Goal: Task Accomplishment & Management: Use online tool/utility

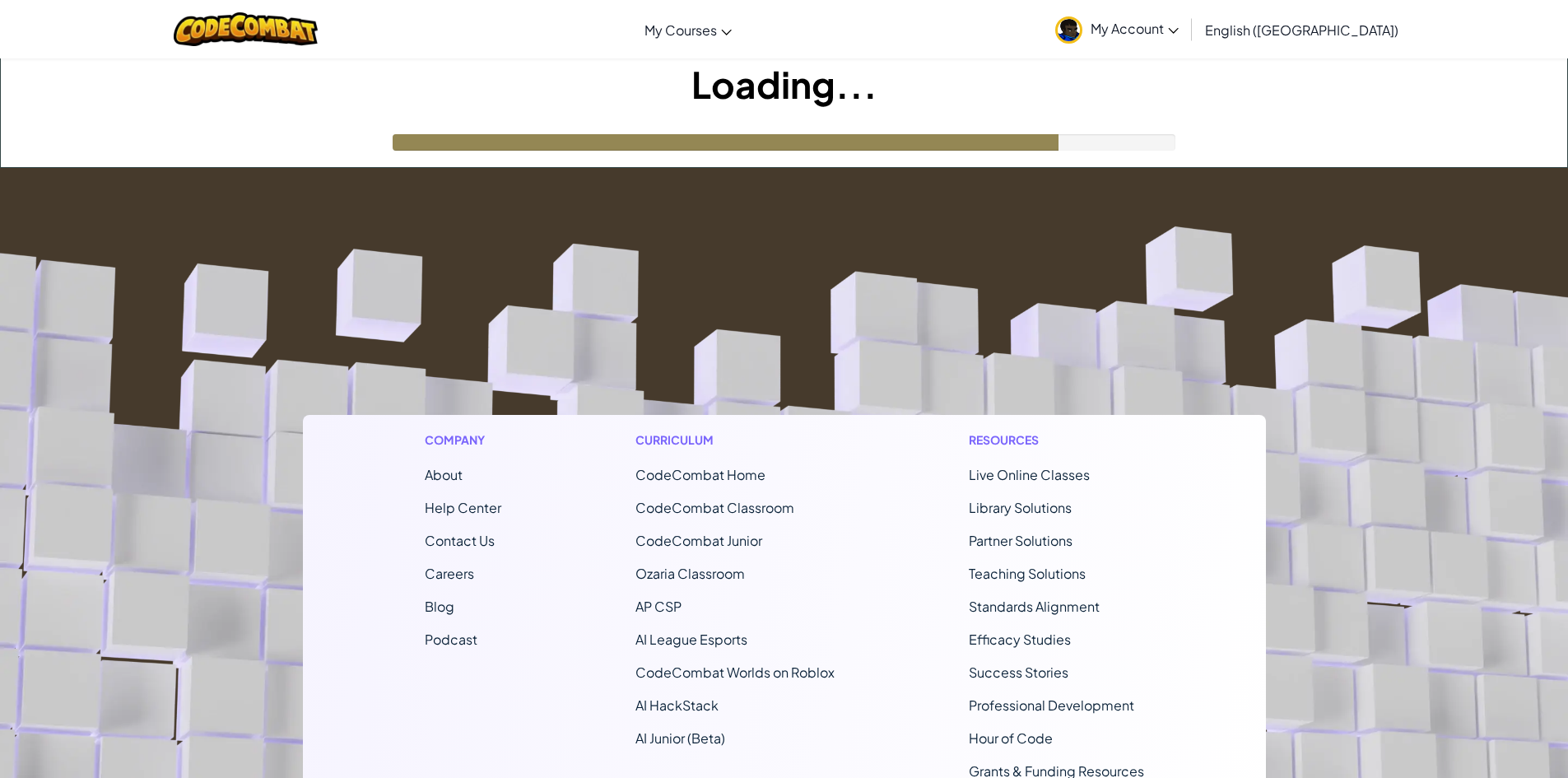
click at [661, 323] on footer "Company About Help Center Contact Us Careers Blog Podcast Curriculum CodeCombat…" at bounding box center [784, 614] width 1568 height 892
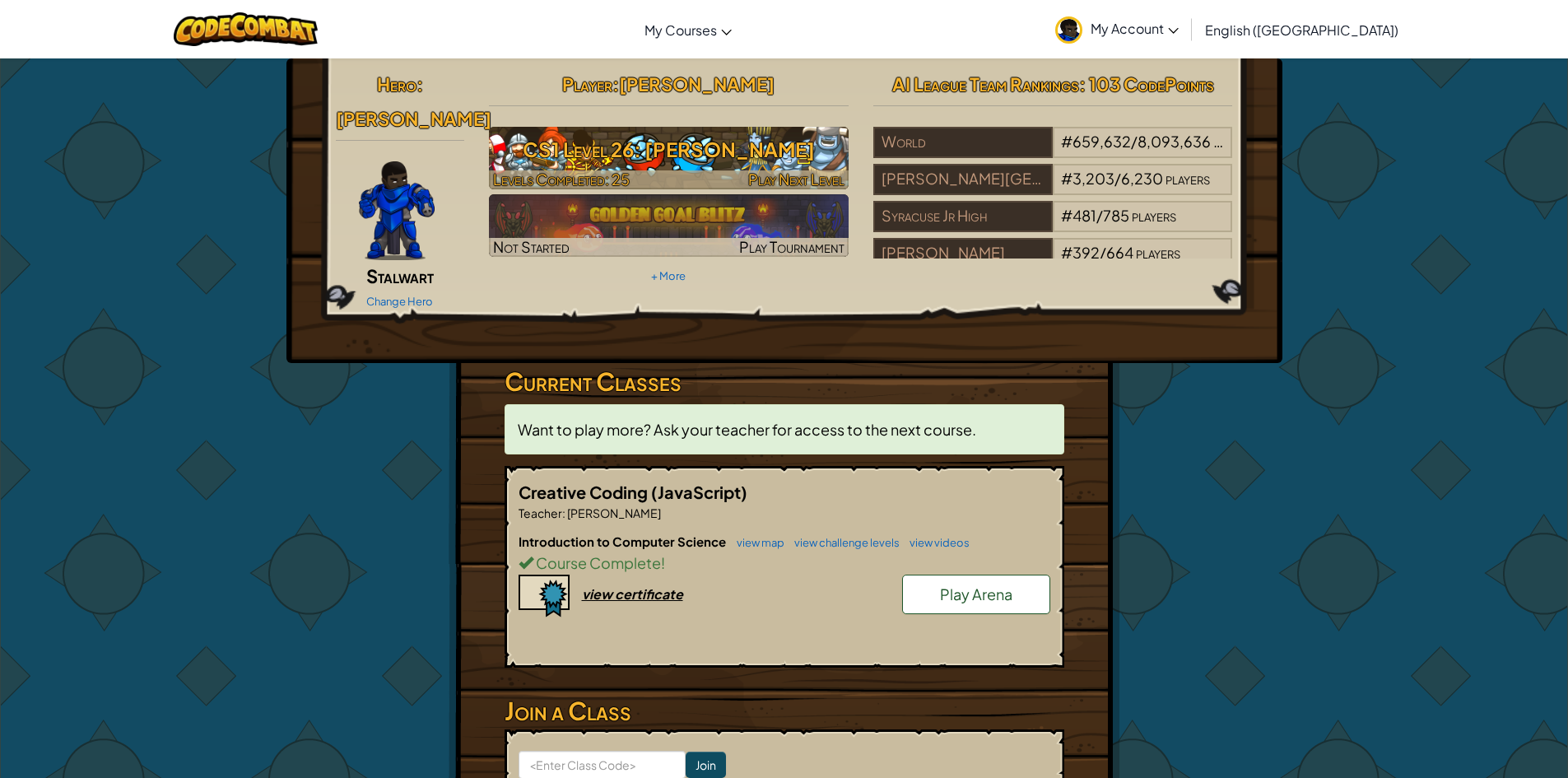
click at [666, 167] on h3 "CS1 Level 26: [PERSON_NAME]" at bounding box center [669, 150] width 360 height 37
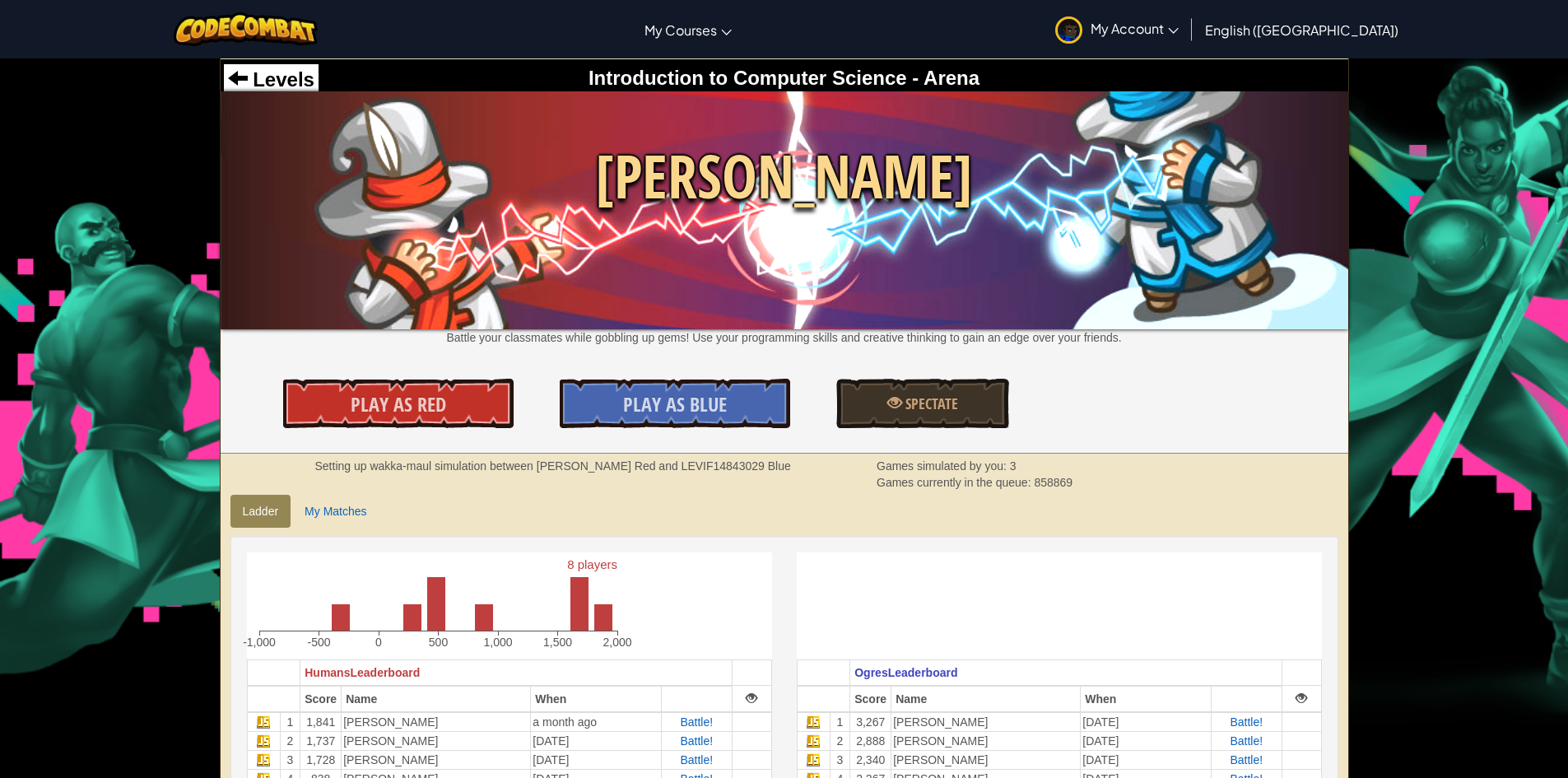
click at [590, 285] on img at bounding box center [784, 210] width 1127 height 237
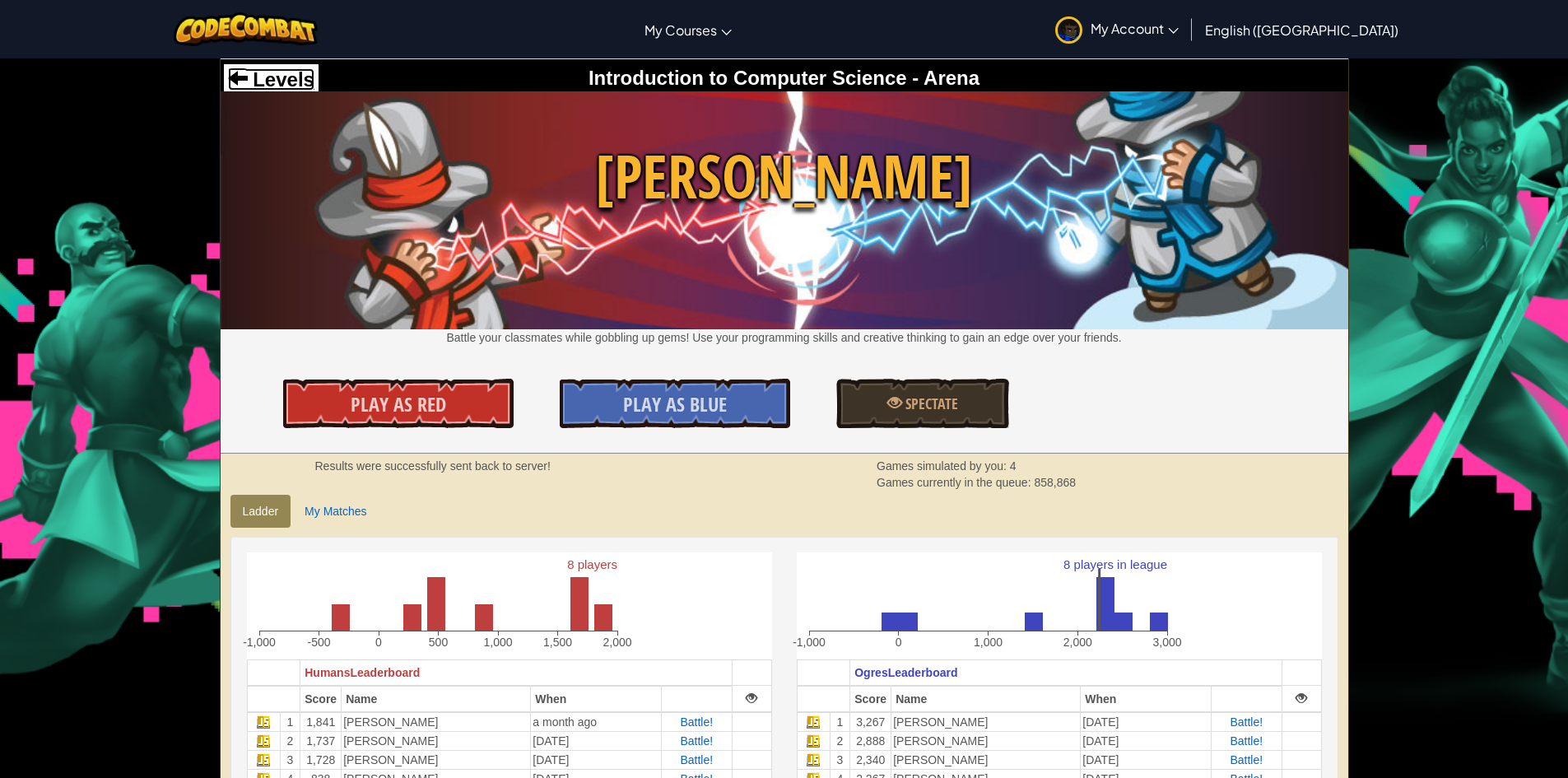
click at [245, 78] on span at bounding box center [237, 77] width 19 height 19
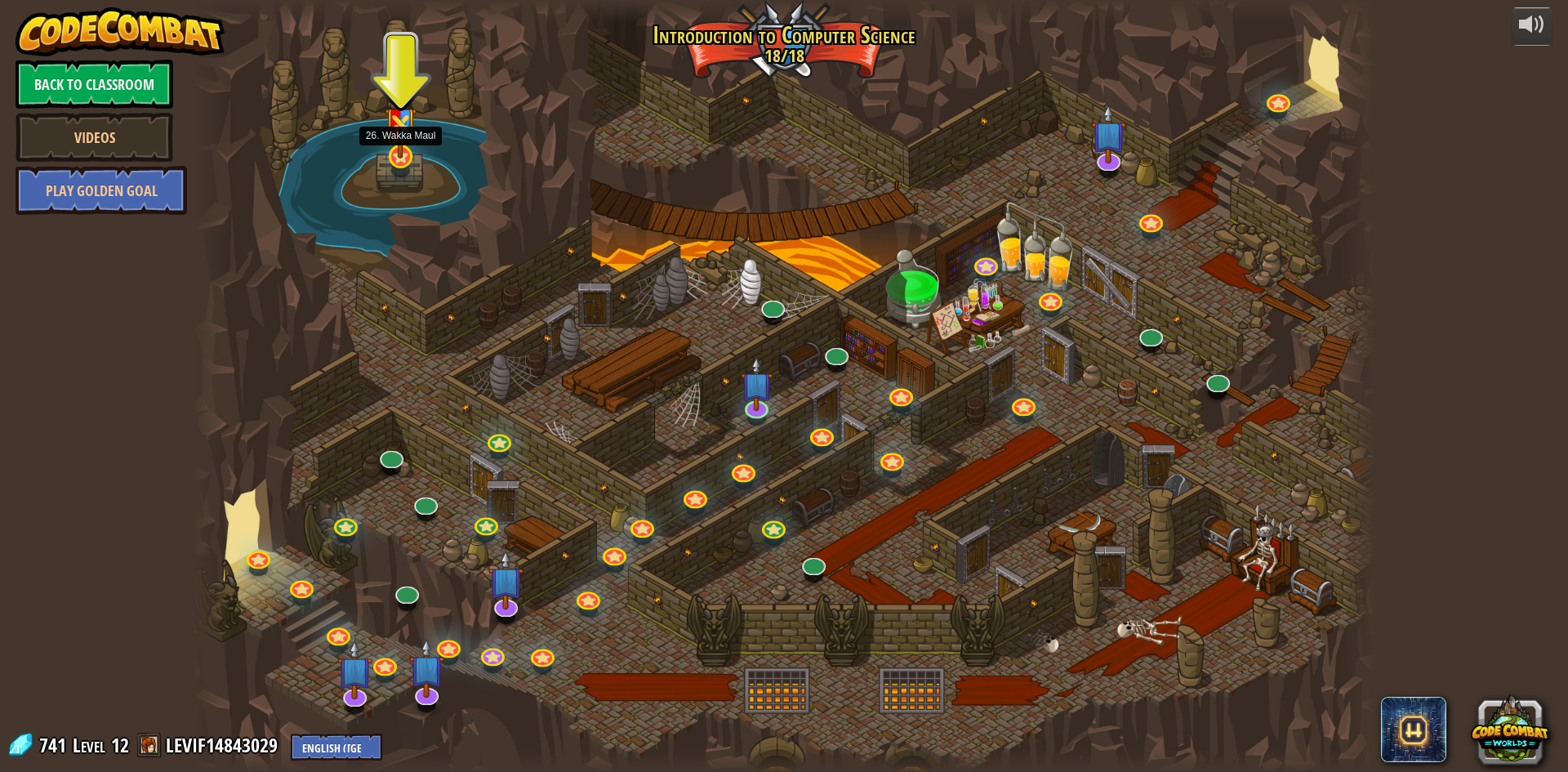
click at [404, 151] on img at bounding box center [400, 117] width 32 height 84
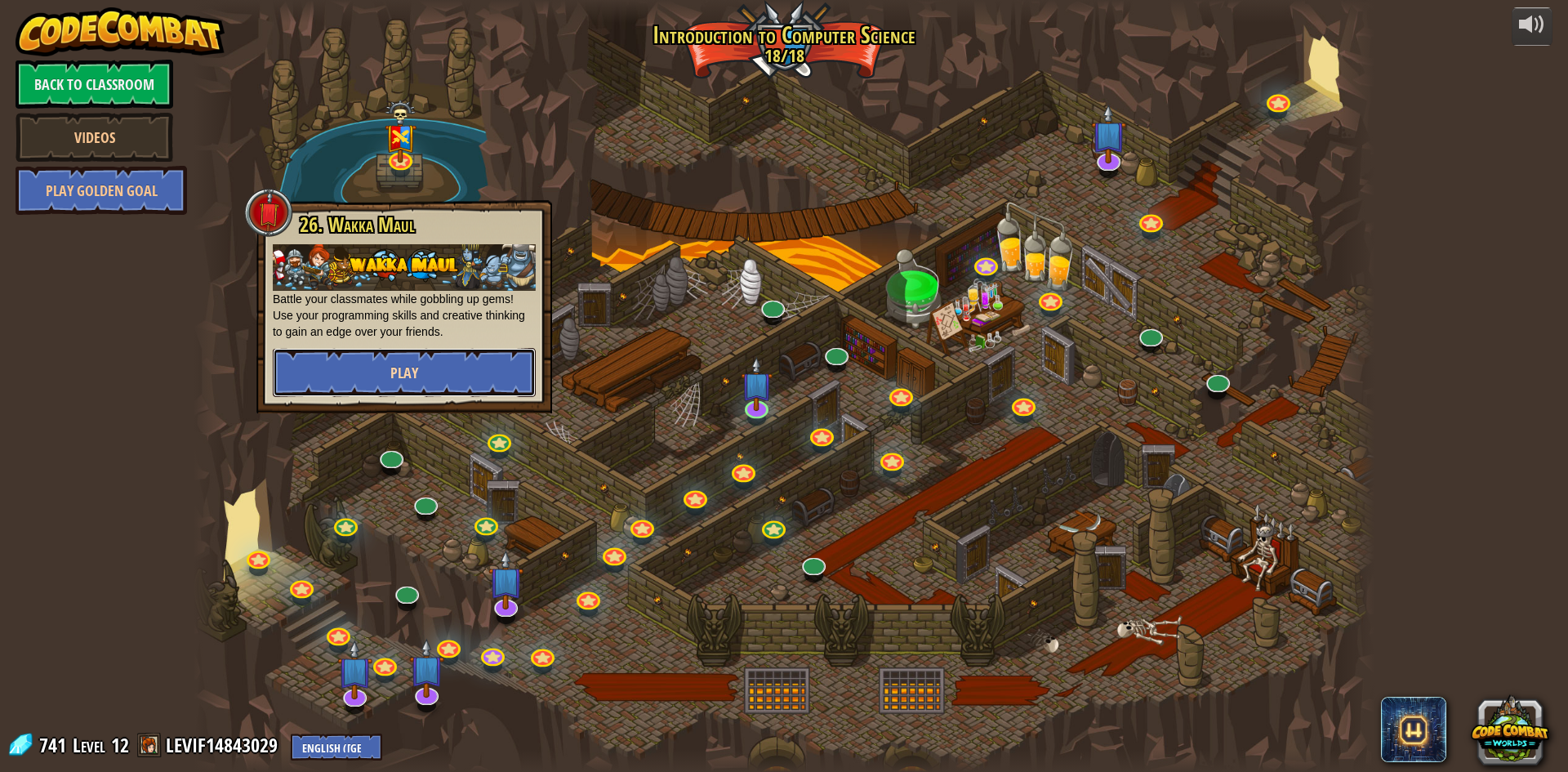
click at [417, 370] on span "Play" at bounding box center [404, 373] width 28 height 20
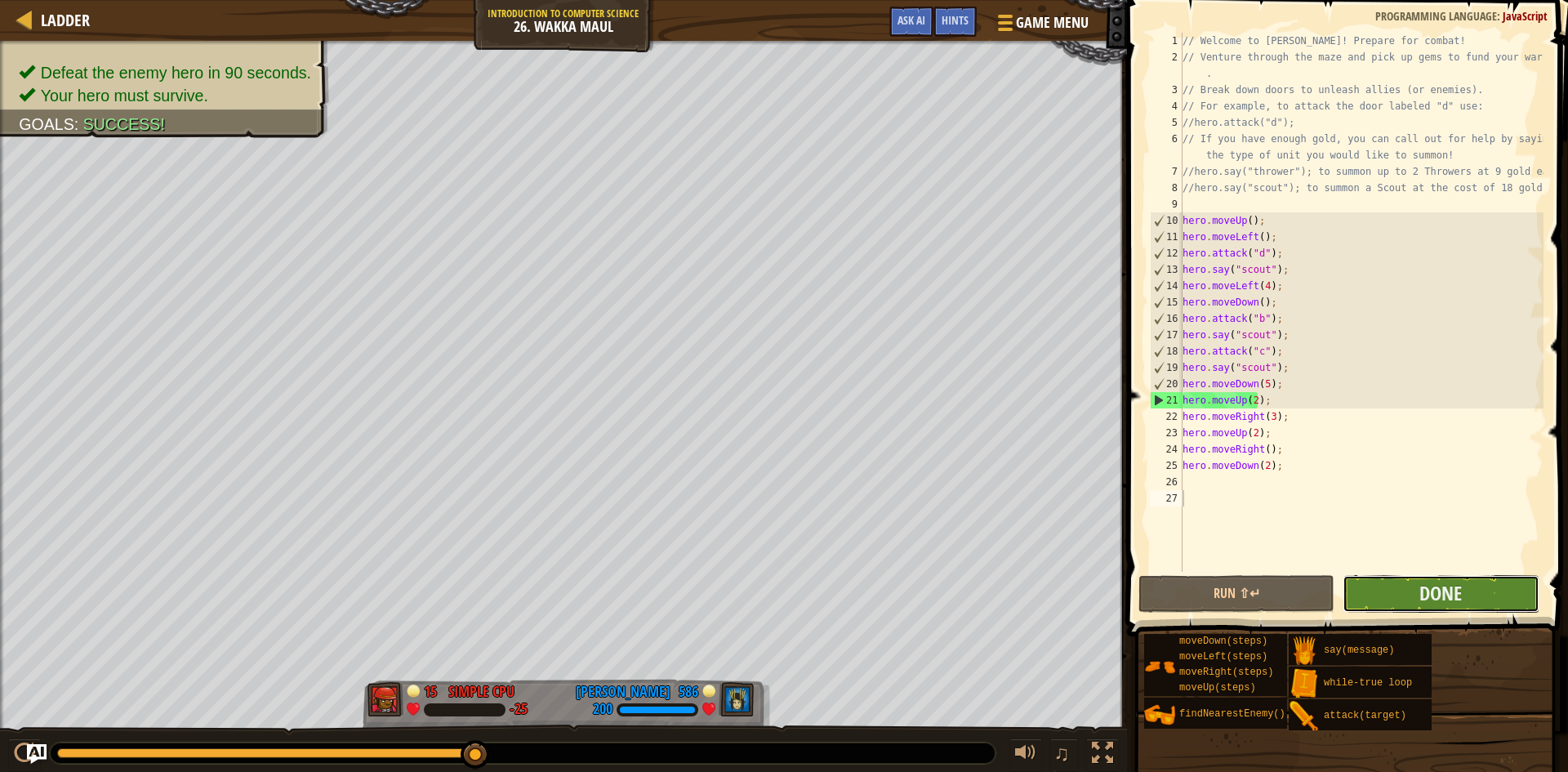
click at [1396, 582] on button "Done" at bounding box center [1440, 593] width 196 height 37
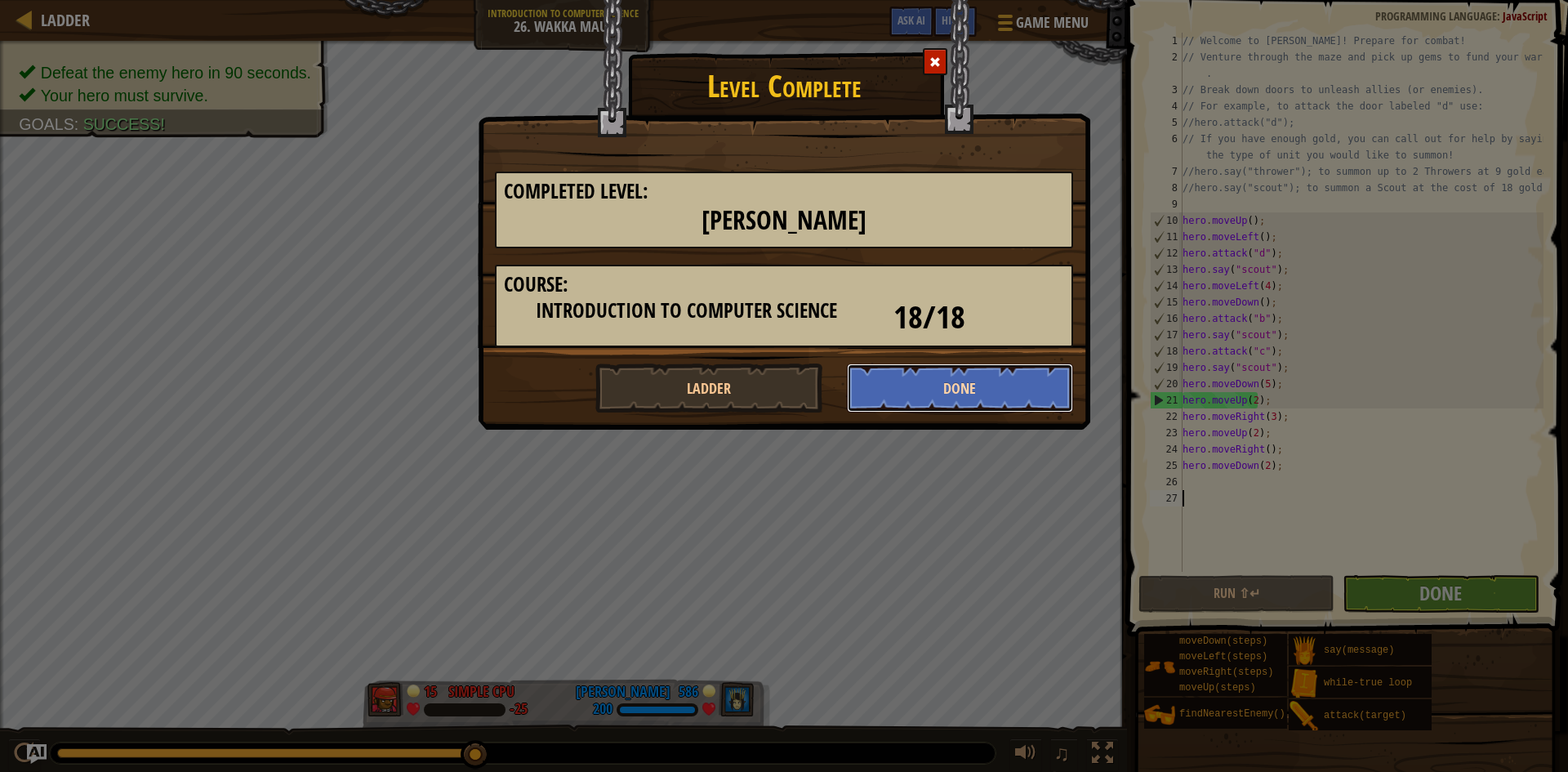
click at [952, 393] on button "Done" at bounding box center [959, 388] width 227 height 49
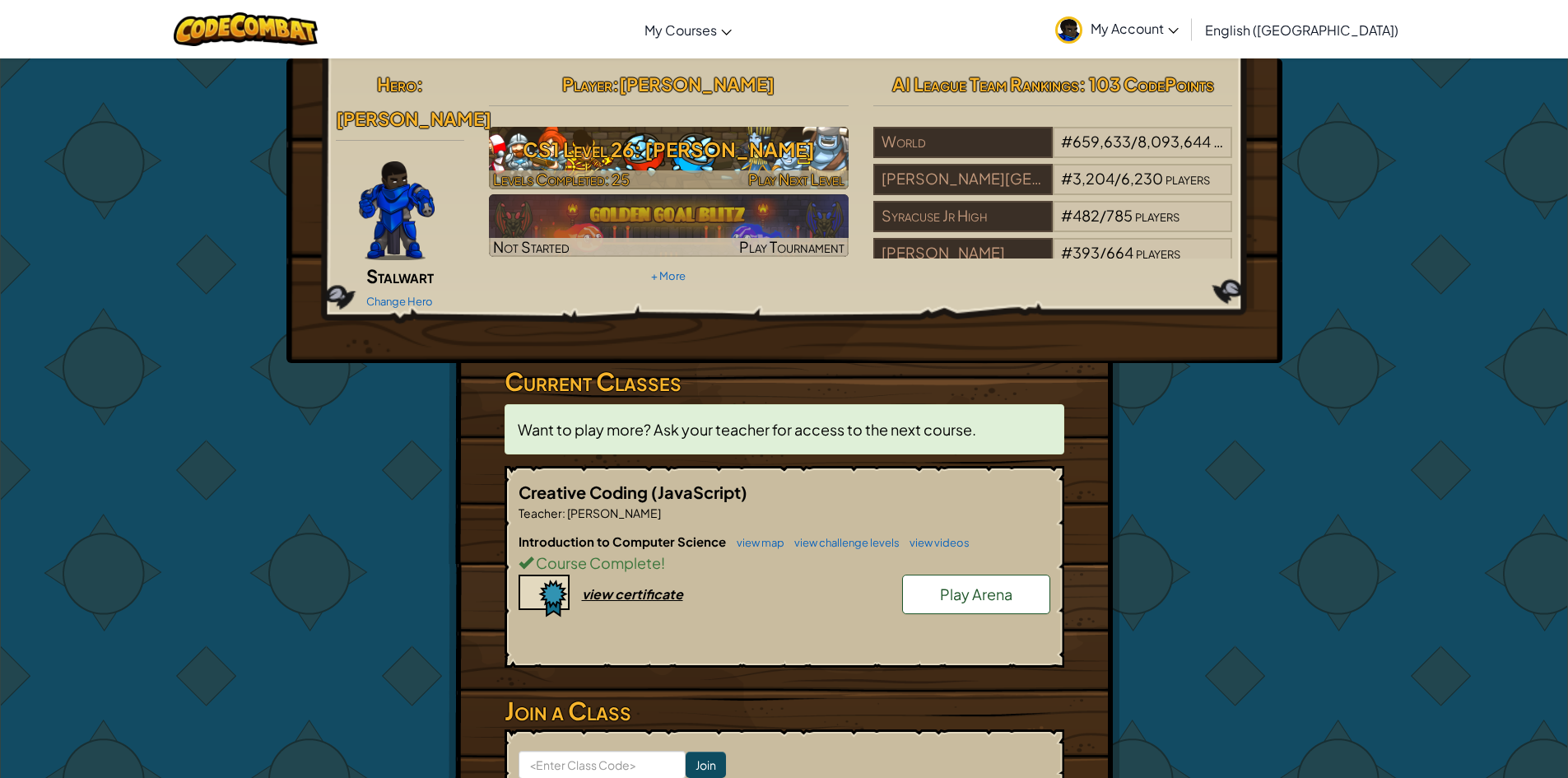
click at [705, 177] on div at bounding box center [669, 181] width 360 height 19
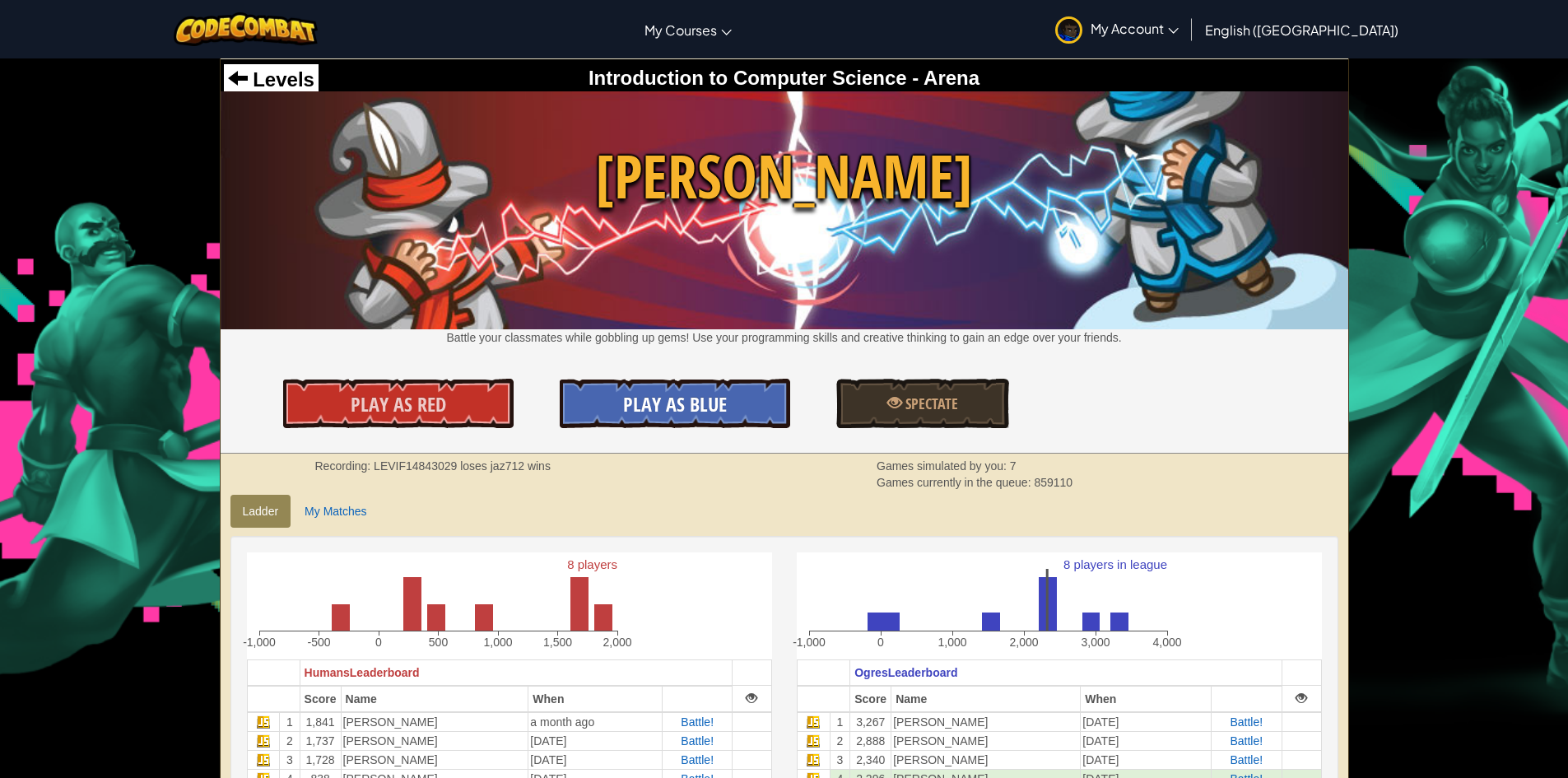
click at [684, 408] on span "Play As Blue" at bounding box center [674, 403] width 103 height 26
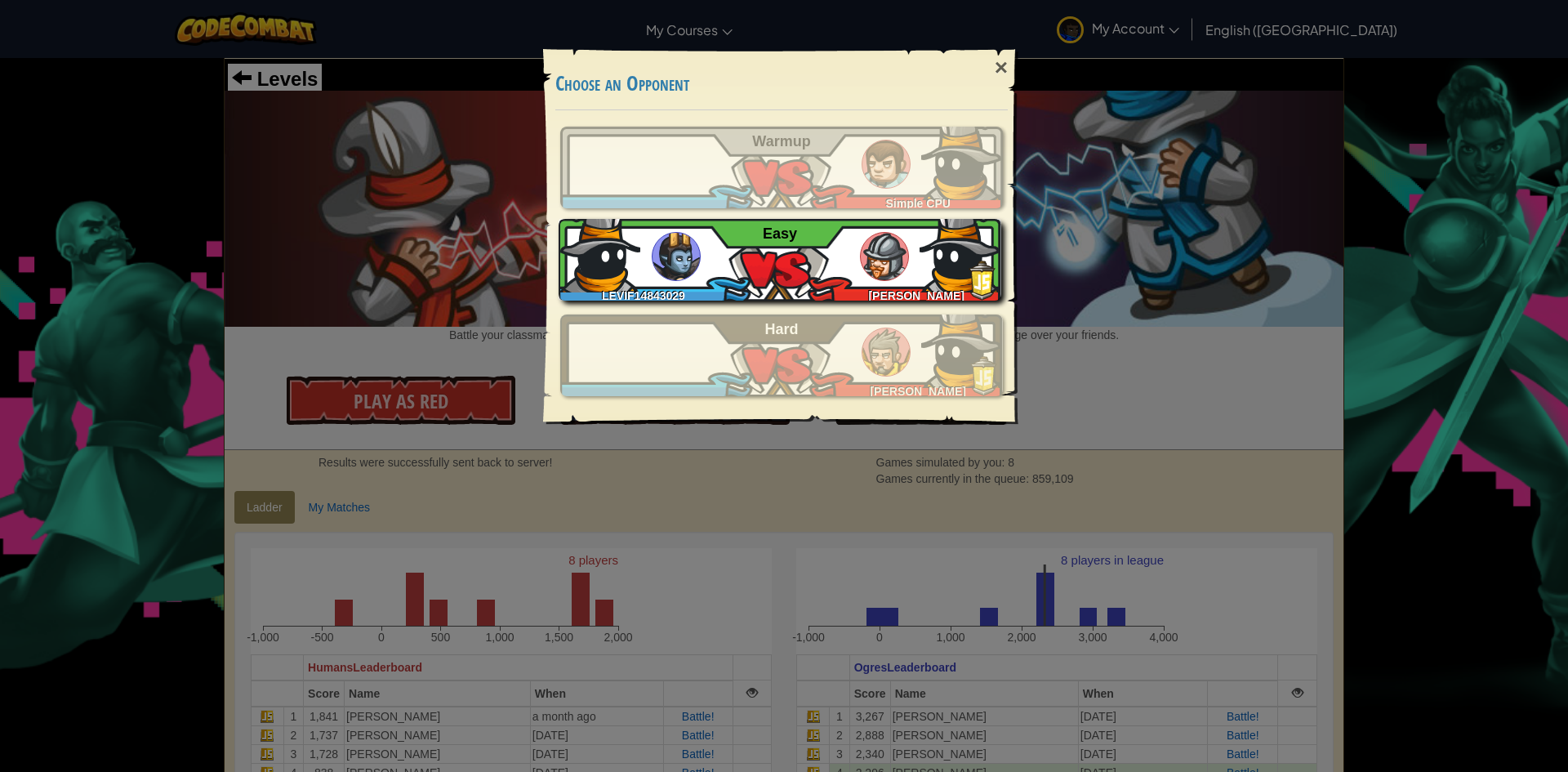
click at [669, 244] on img at bounding box center [676, 256] width 49 height 49
click at [843, 276] on div "LEVIF14843029 [PERSON_NAME] Easy" at bounding box center [779, 260] width 442 height 81
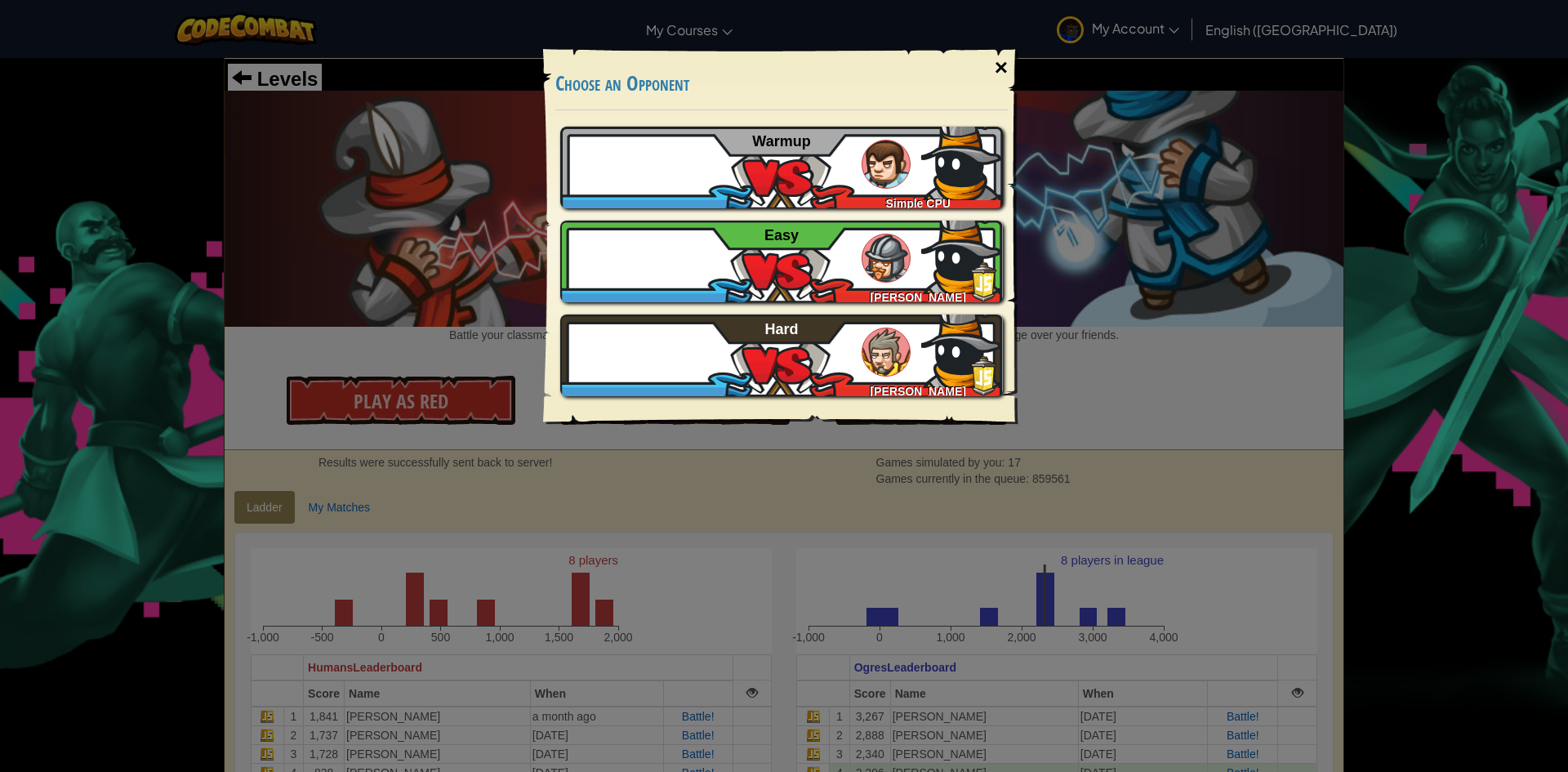
click at [1009, 68] on div "×" at bounding box center [1000, 67] width 37 height 47
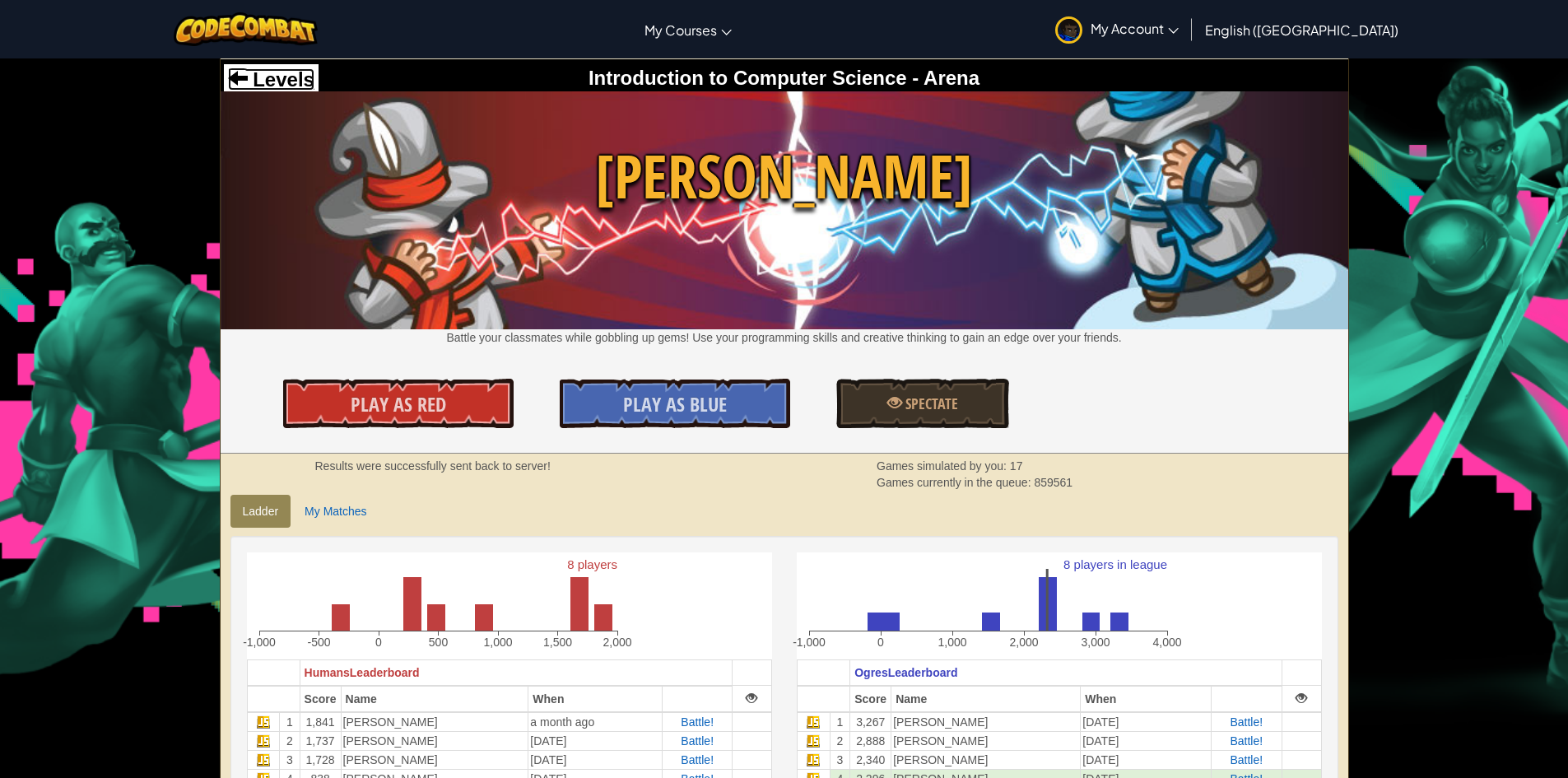
click at [292, 75] on span "Levels" at bounding box center [281, 79] width 67 height 22
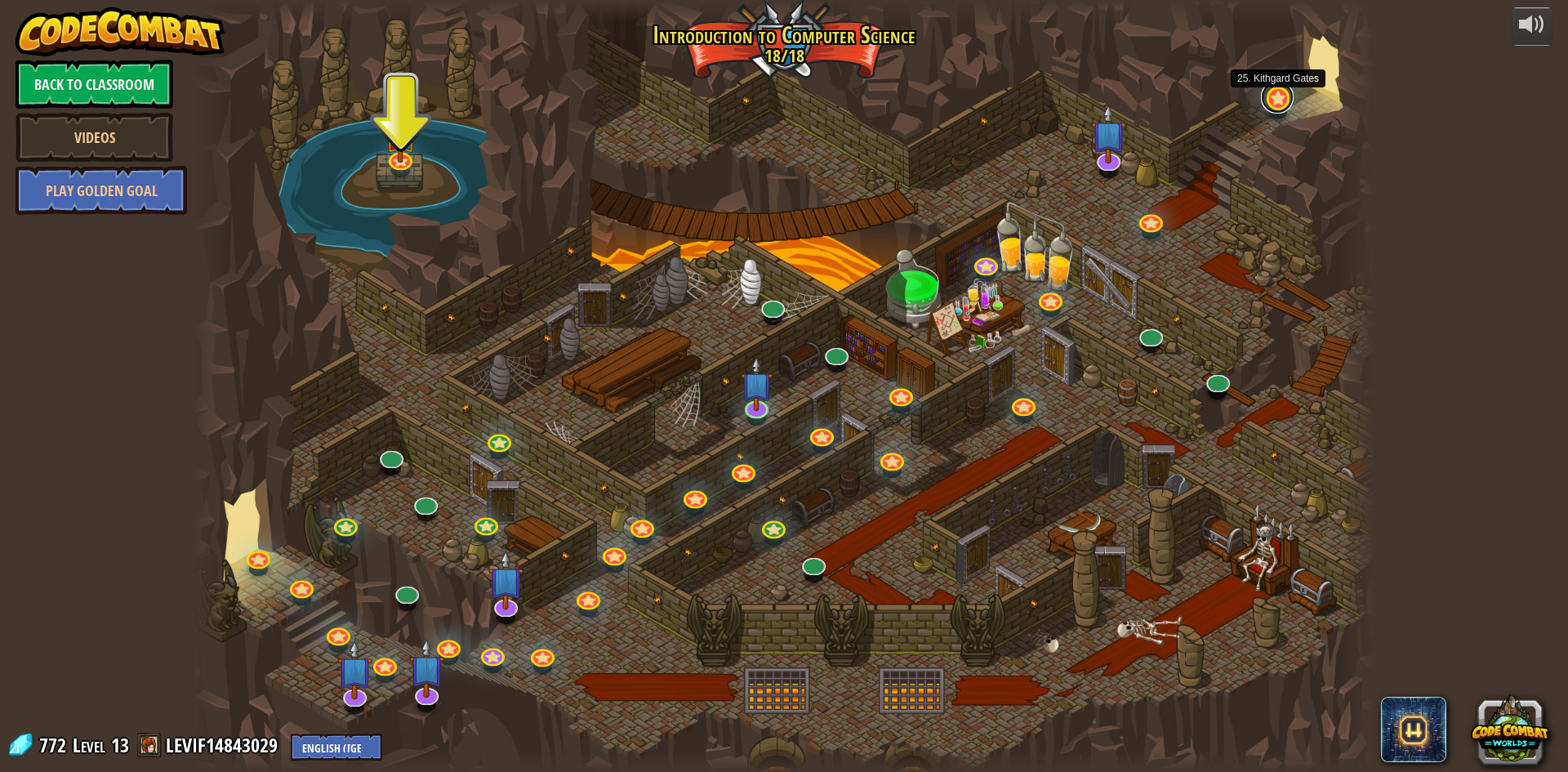
click at [1267, 97] on link at bounding box center [1277, 97] width 33 height 33
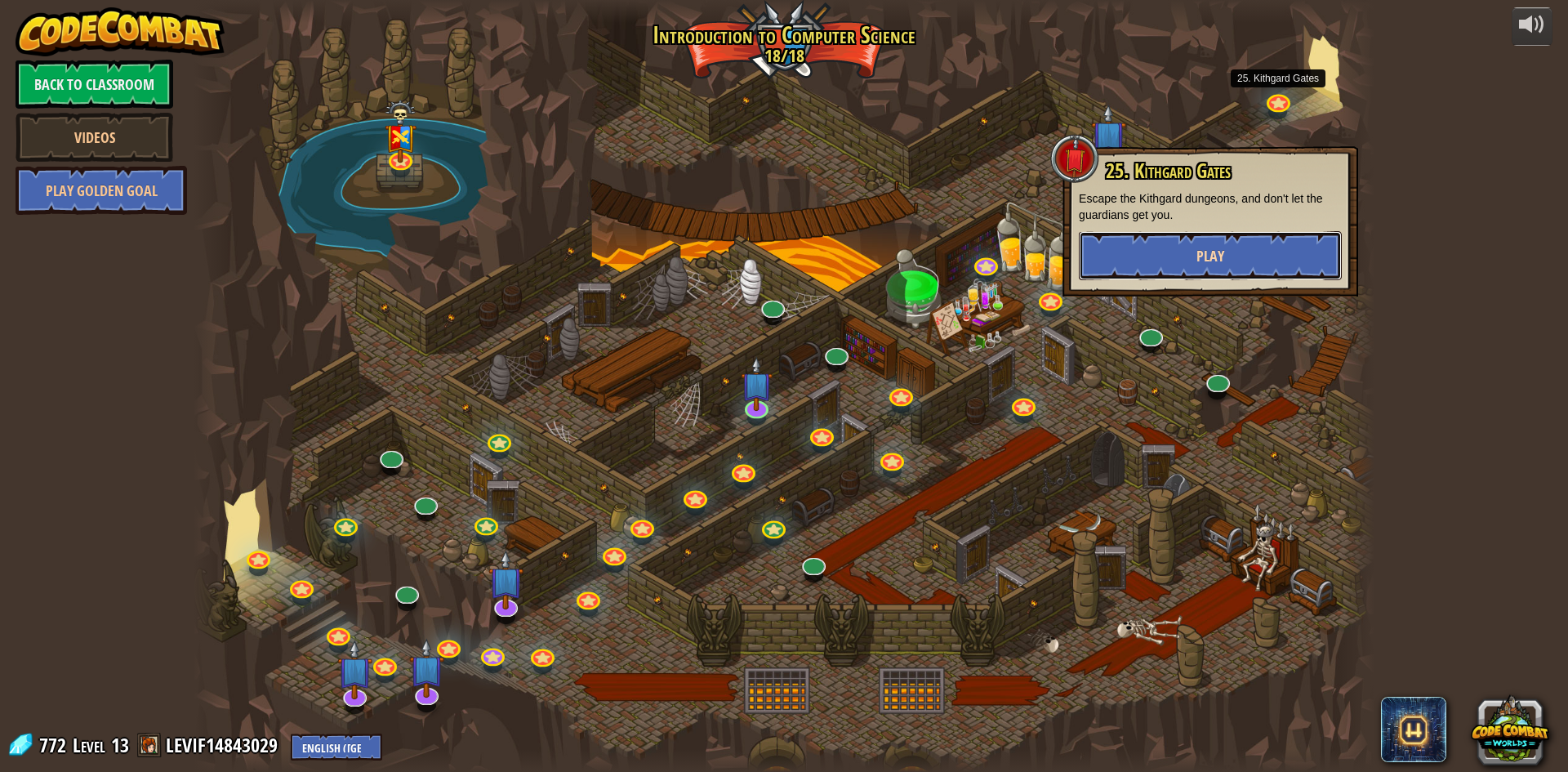
click at [1164, 246] on button "Play" at bounding box center [1210, 255] width 263 height 49
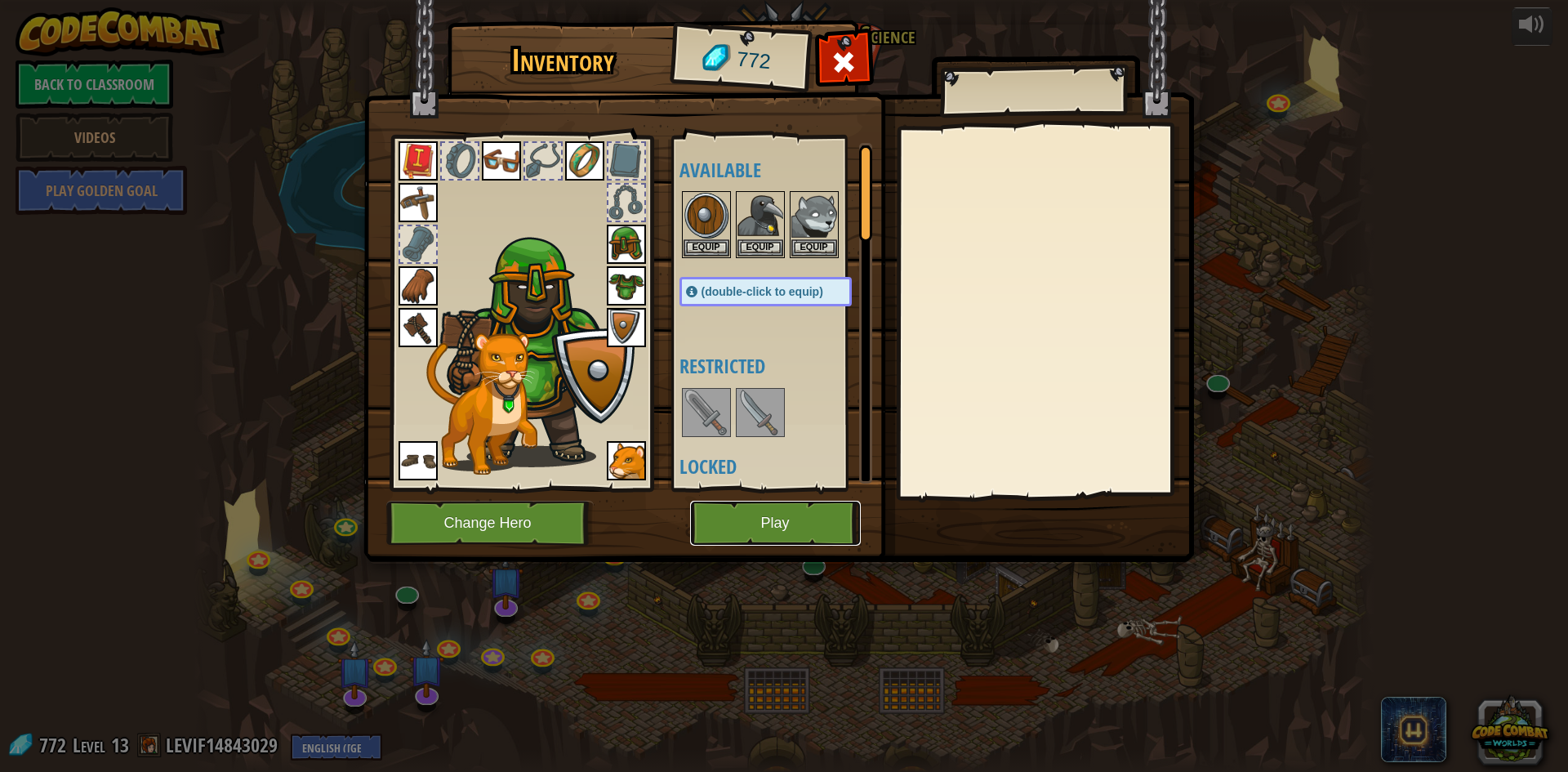
click at [752, 520] on button "Play" at bounding box center [775, 523] width 170 height 45
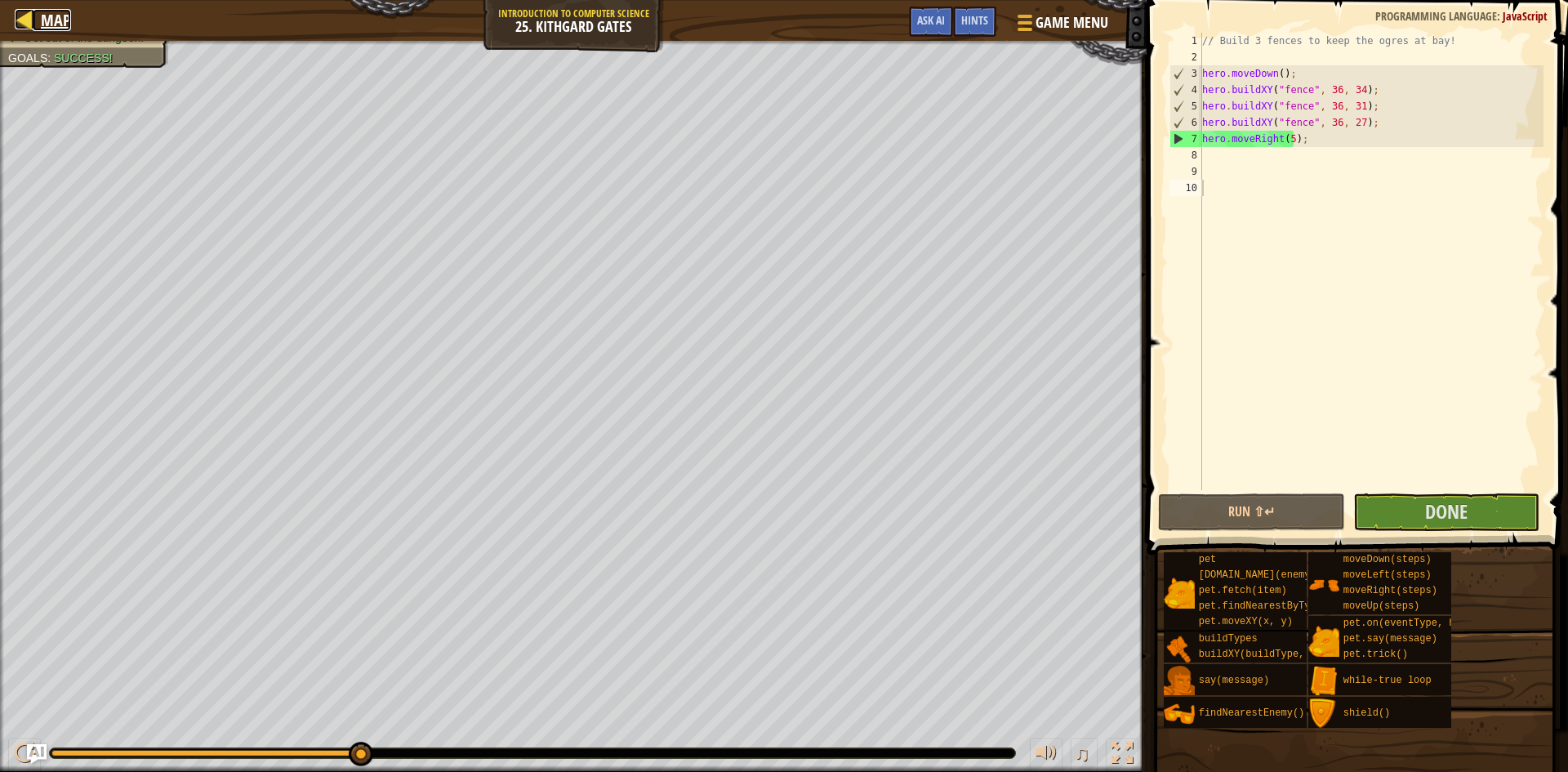
click at [25, 12] on div at bounding box center [24, 18] width 20 height 20
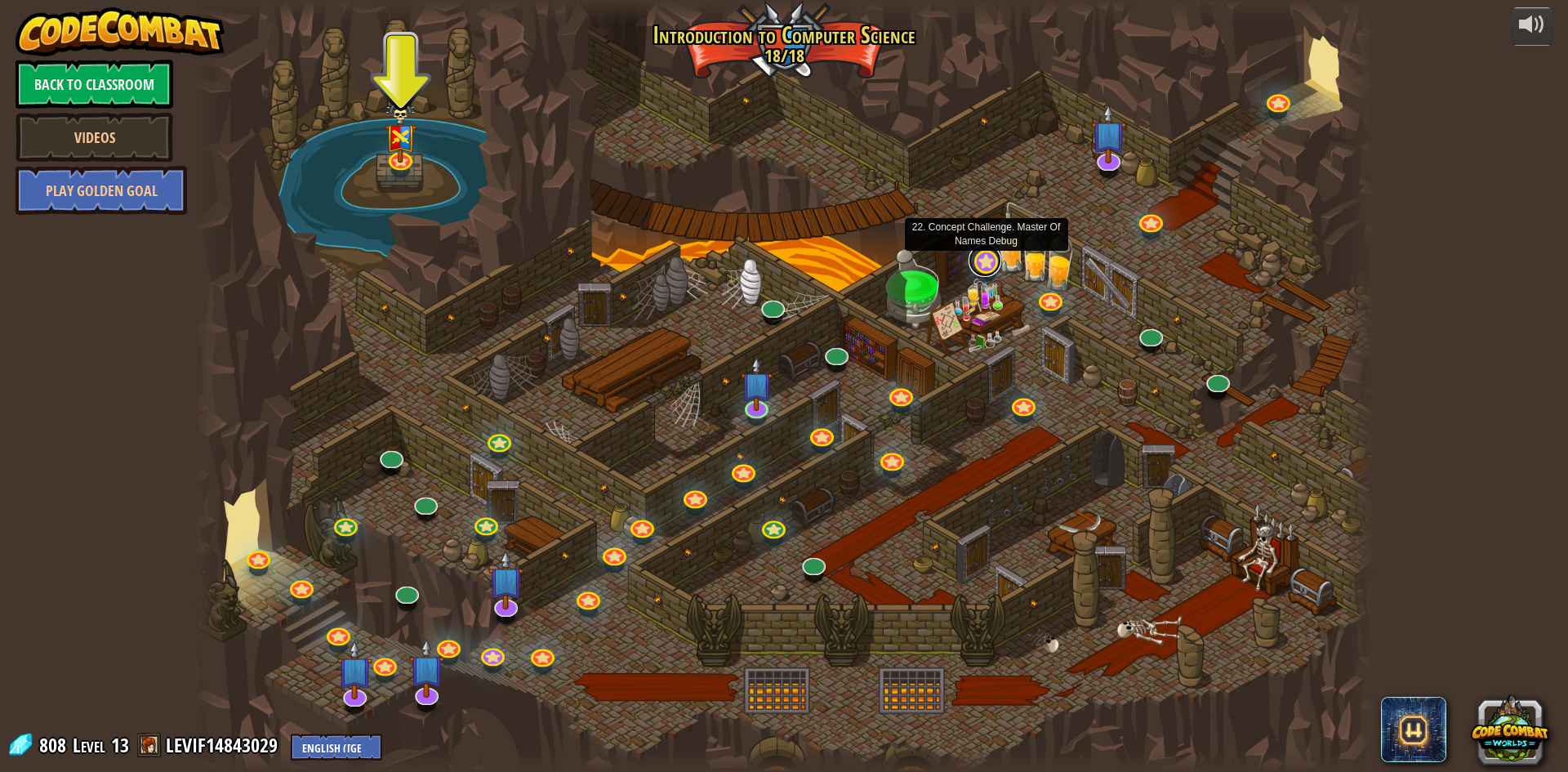
click at [984, 267] on link at bounding box center [985, 261] width 33 height 33
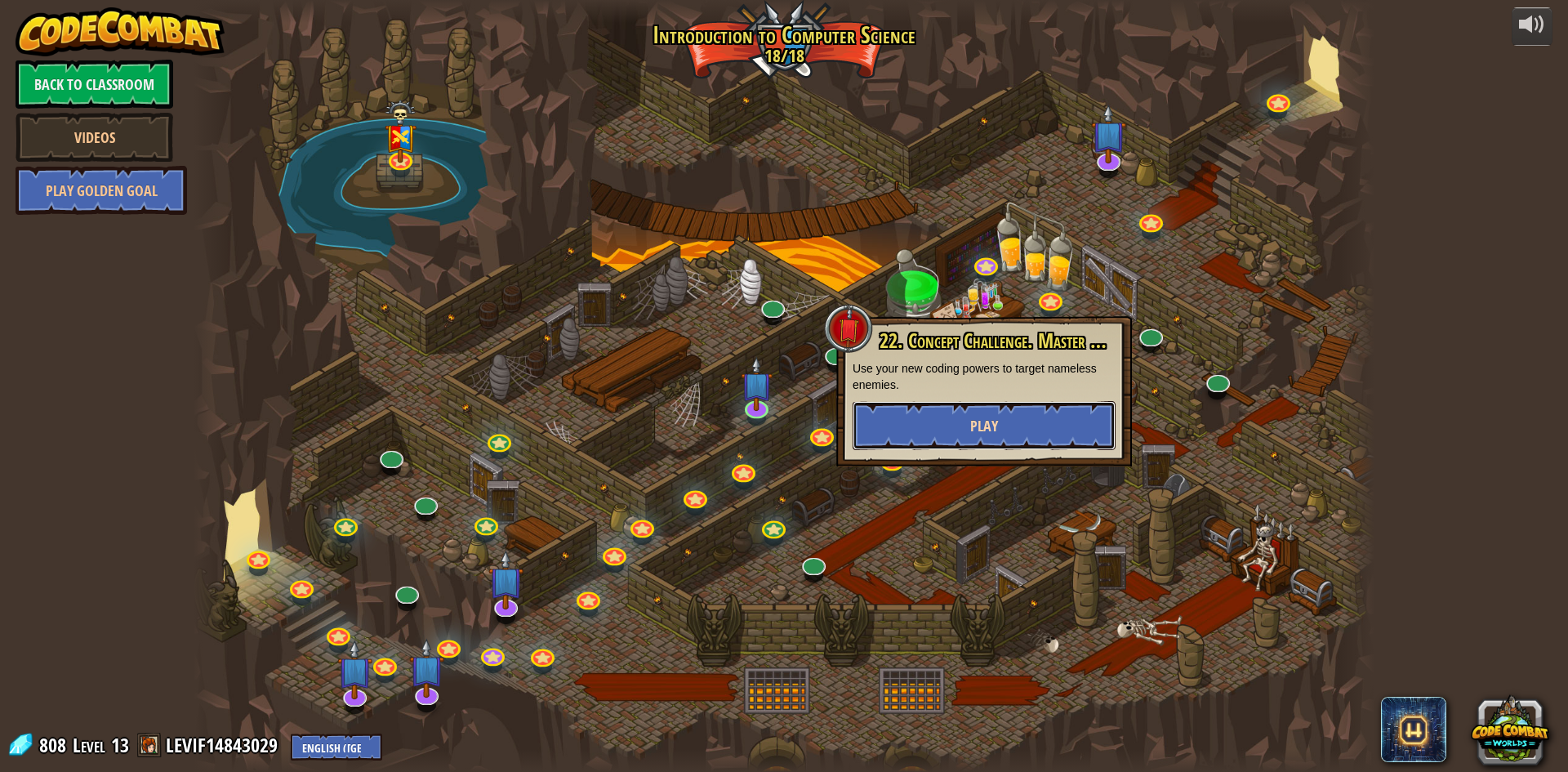
click at [986, 414] on button "Play" at bounding box center [983, 425] width 263 height 49
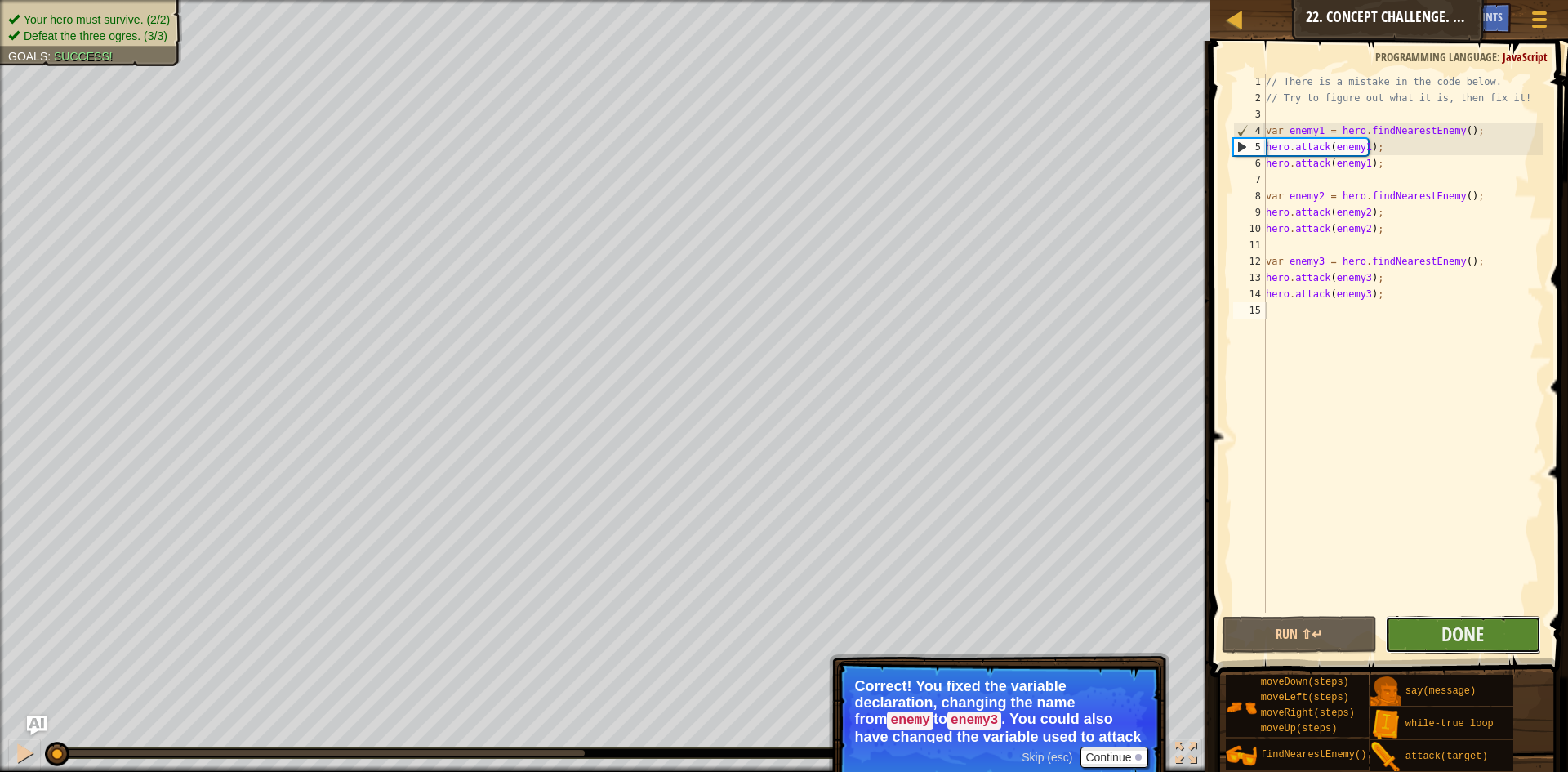
click at [1492, 630] on button "Done" at bounding box center [1462, 634] width 156 height 37
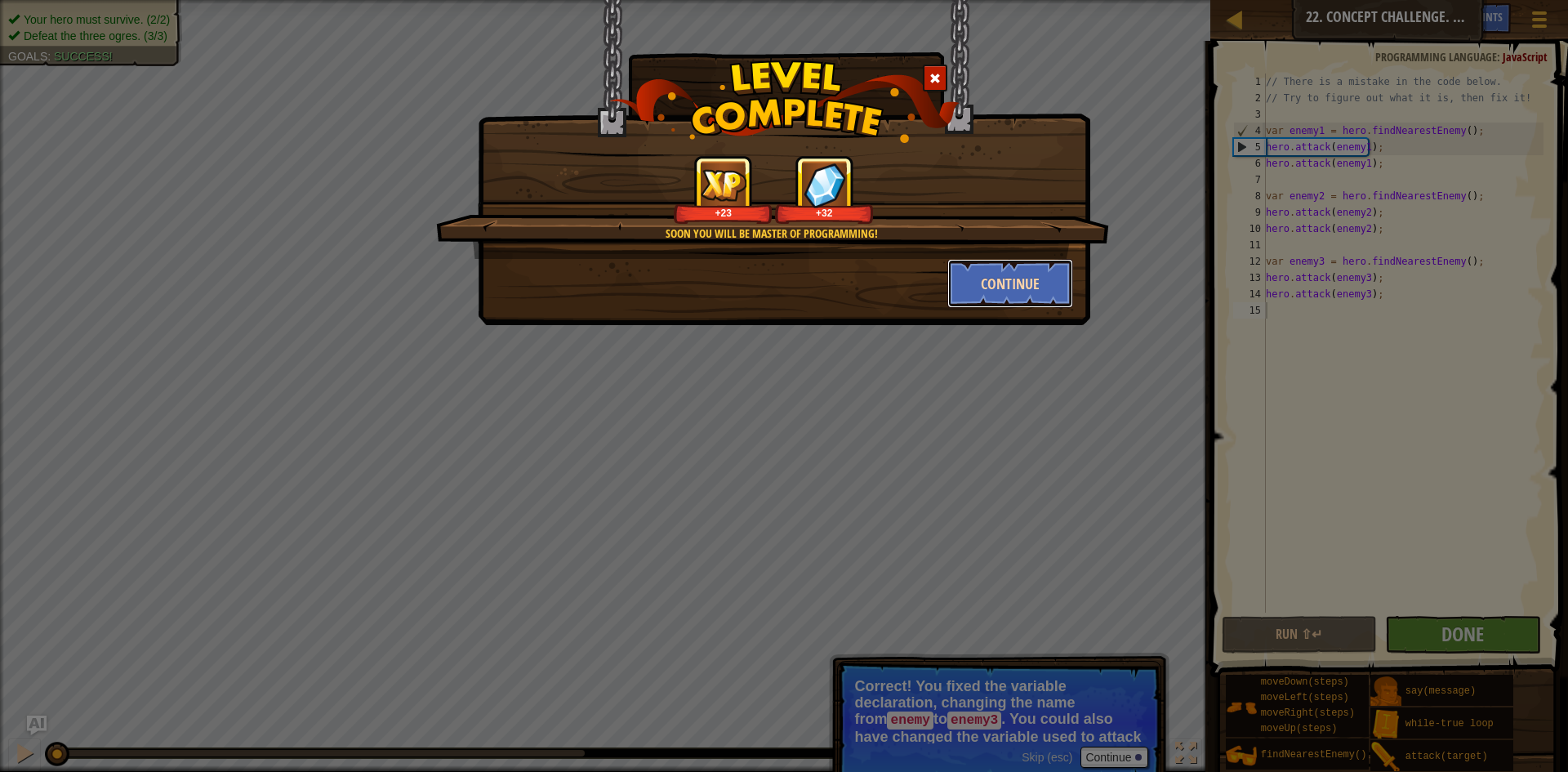
click at [973, 285] on button "Continue" at bounding box center [1010, 283] width 126 height 49
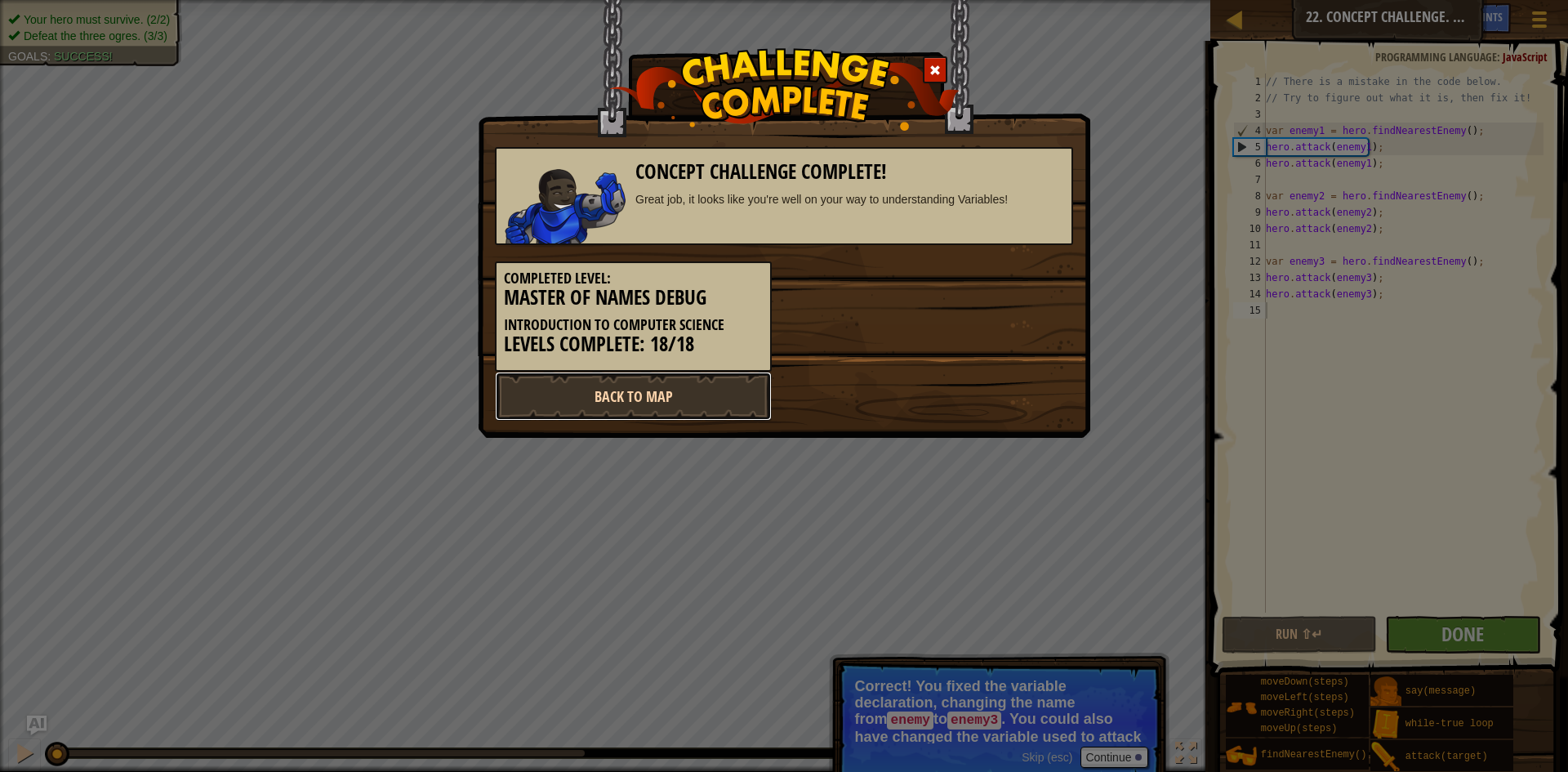
click at [649, 401] on link "Back to Map" at bounding box center [633, 396] width 277 height 49
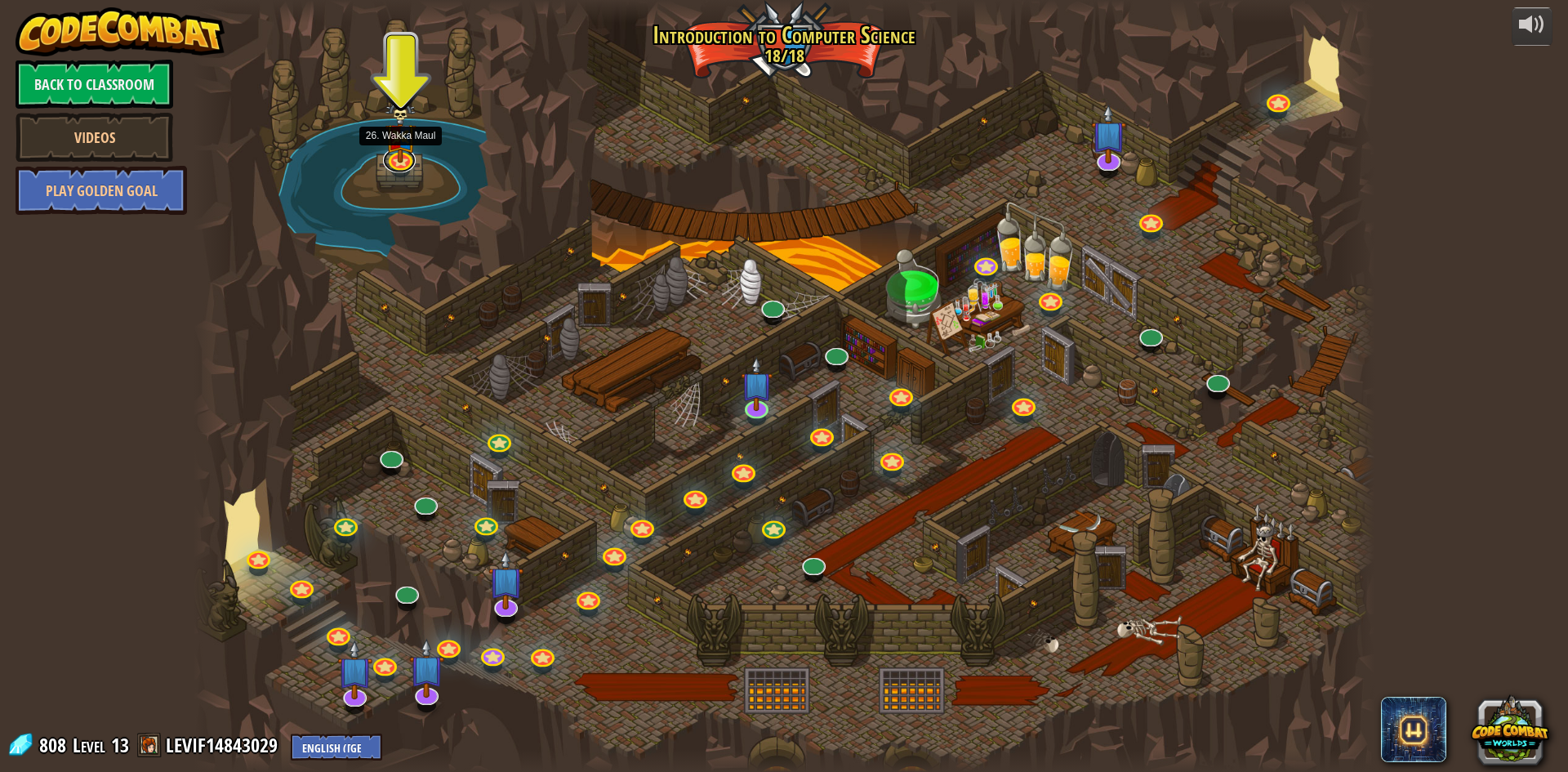
click at [398, 171] on link at bounding box center [399, 160] width 33 height 25
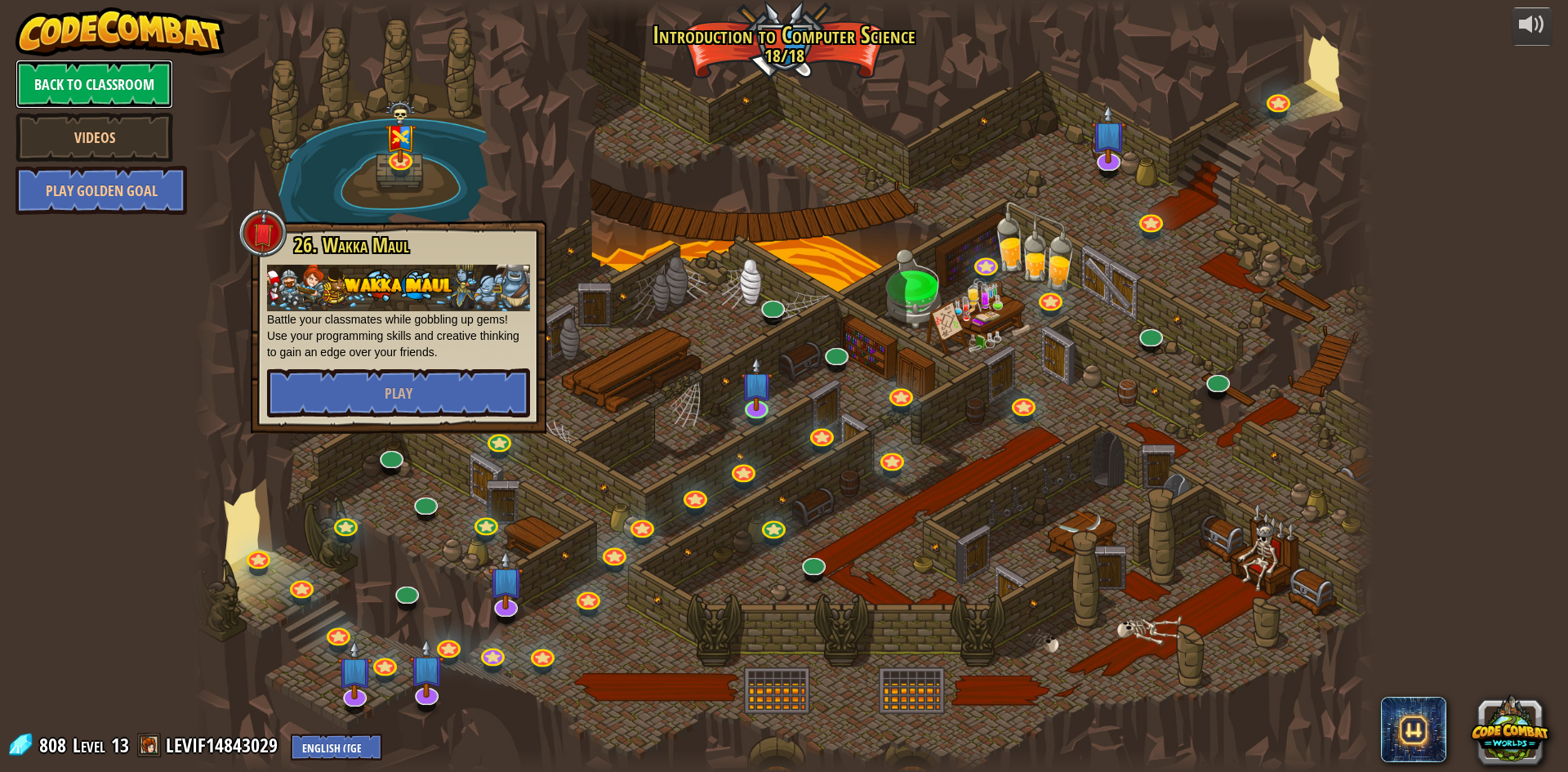
click at [104, 80] on link "Back to Classroom" at bounding box center [94, 83] width 158 height 49
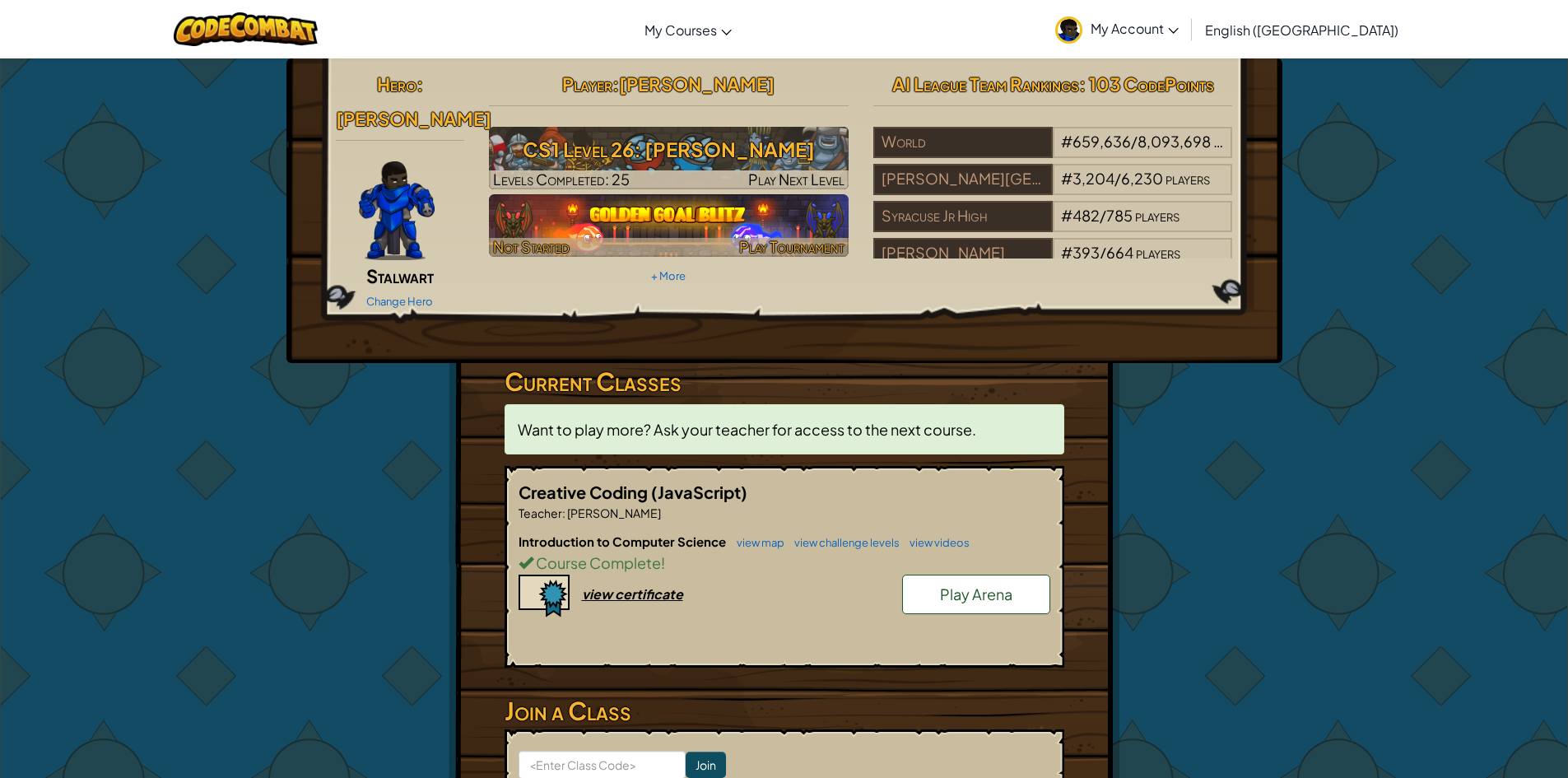
click at [780, 238] on span "Play Tournament" at bounding box center [791, 247] width 105 height 19
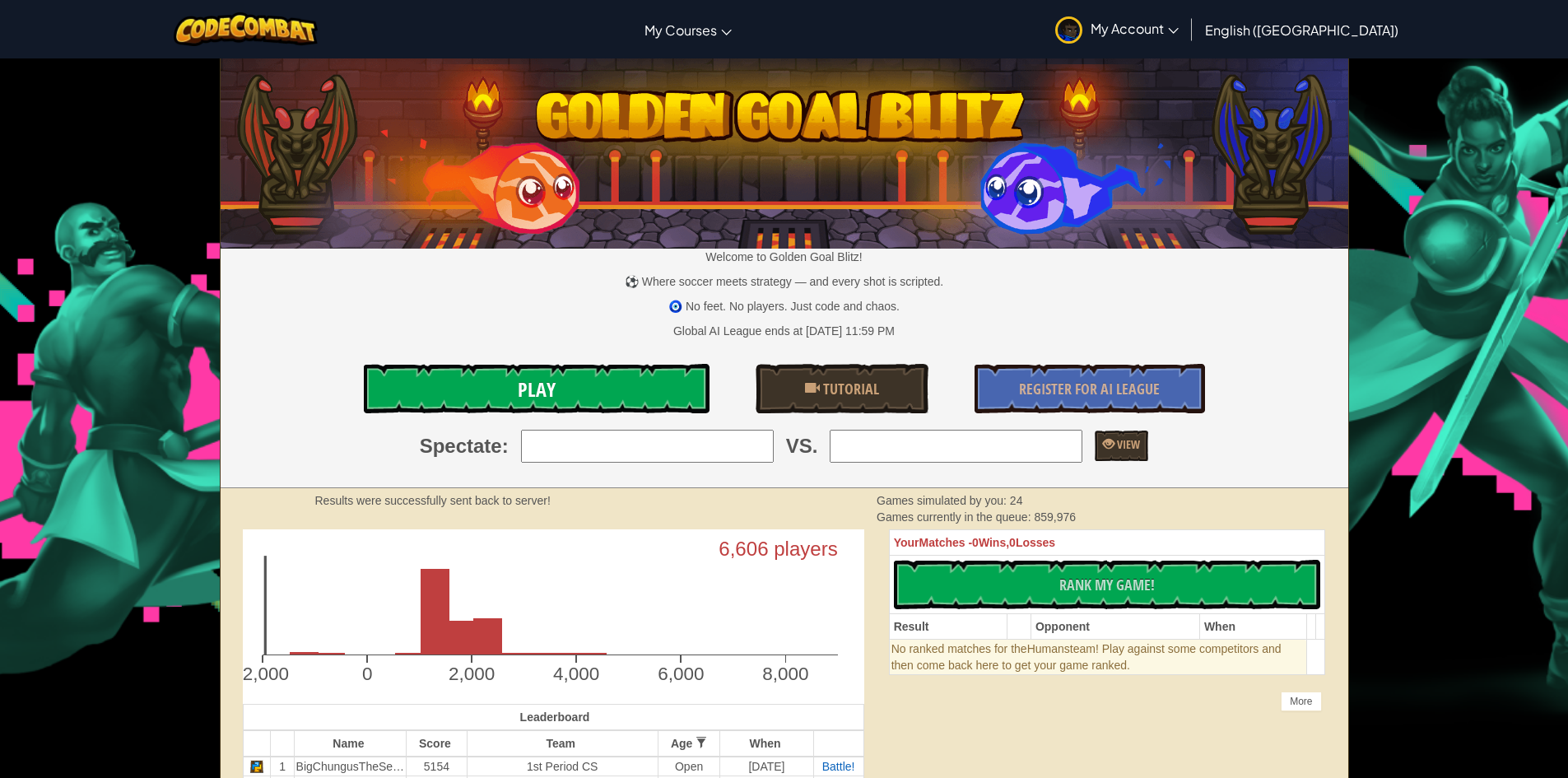
click at [524, 395] on span "Play" at bounding box center [536, 389] width 38 height 26
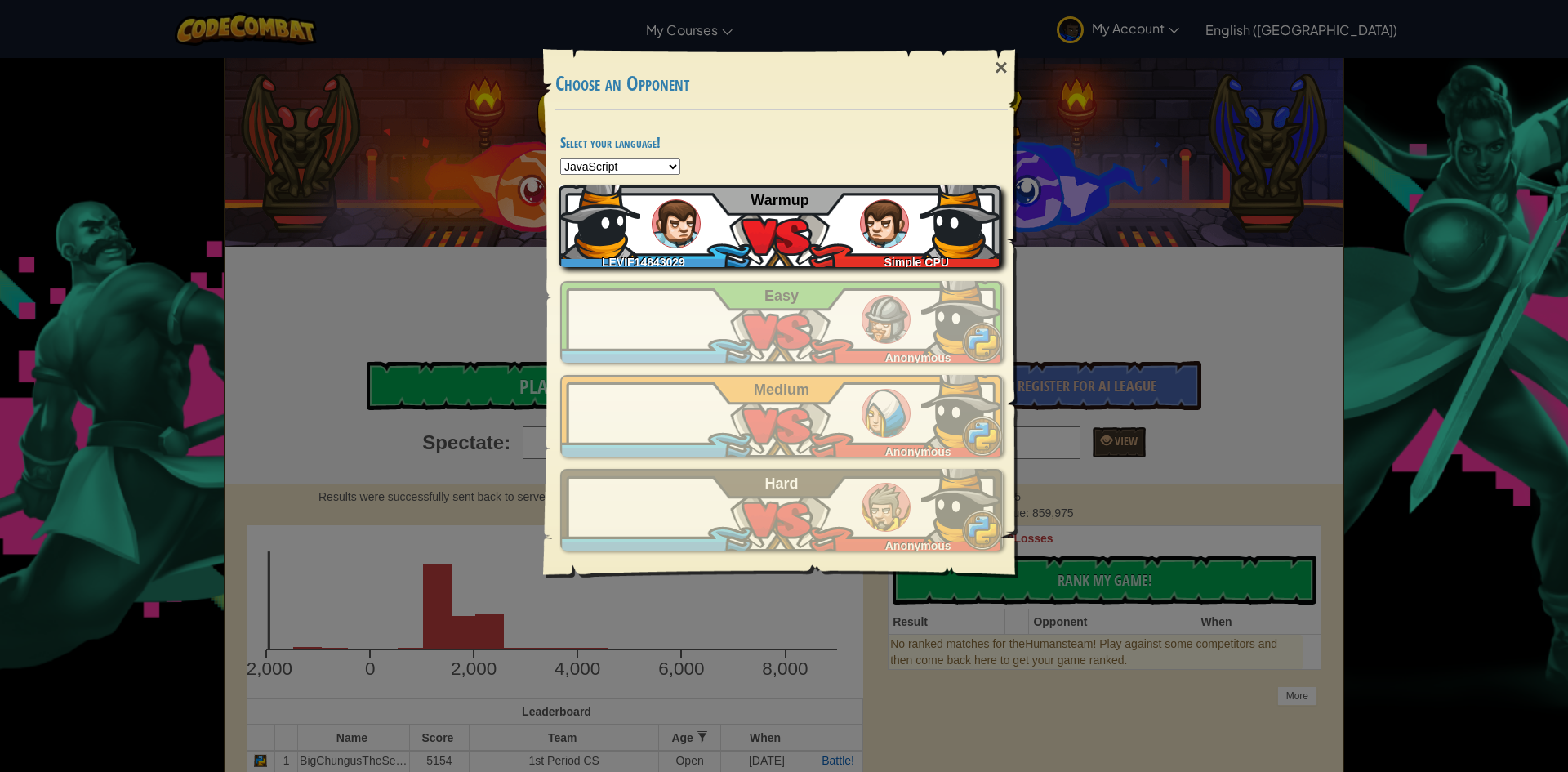
click at [840, 251] on div "Simple CPU" at bounding box center [912, 259] width 177 height 16
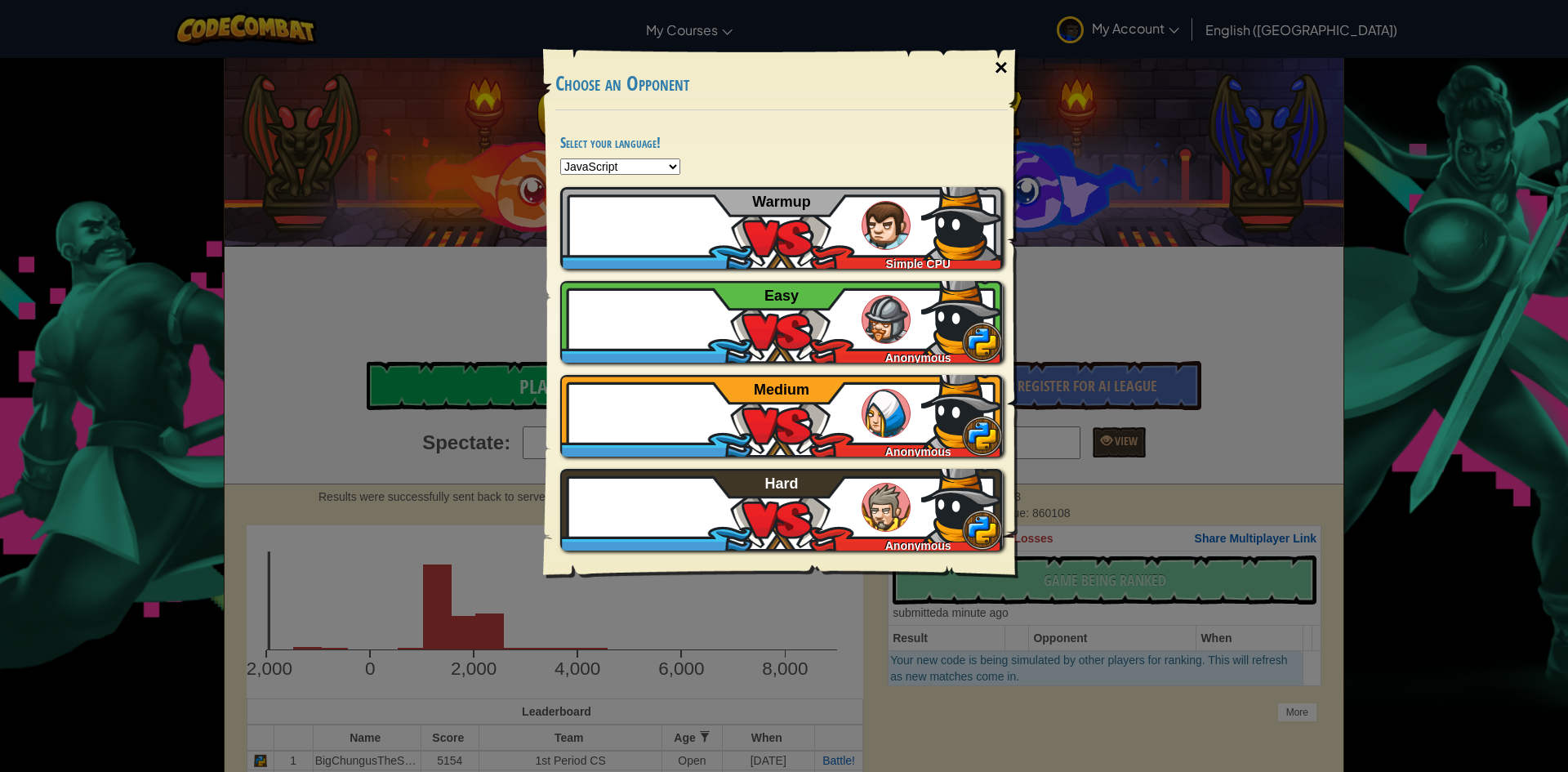
click at [1007, 58] on div "×" at bounding box center [1000, 67] width 37 height 47
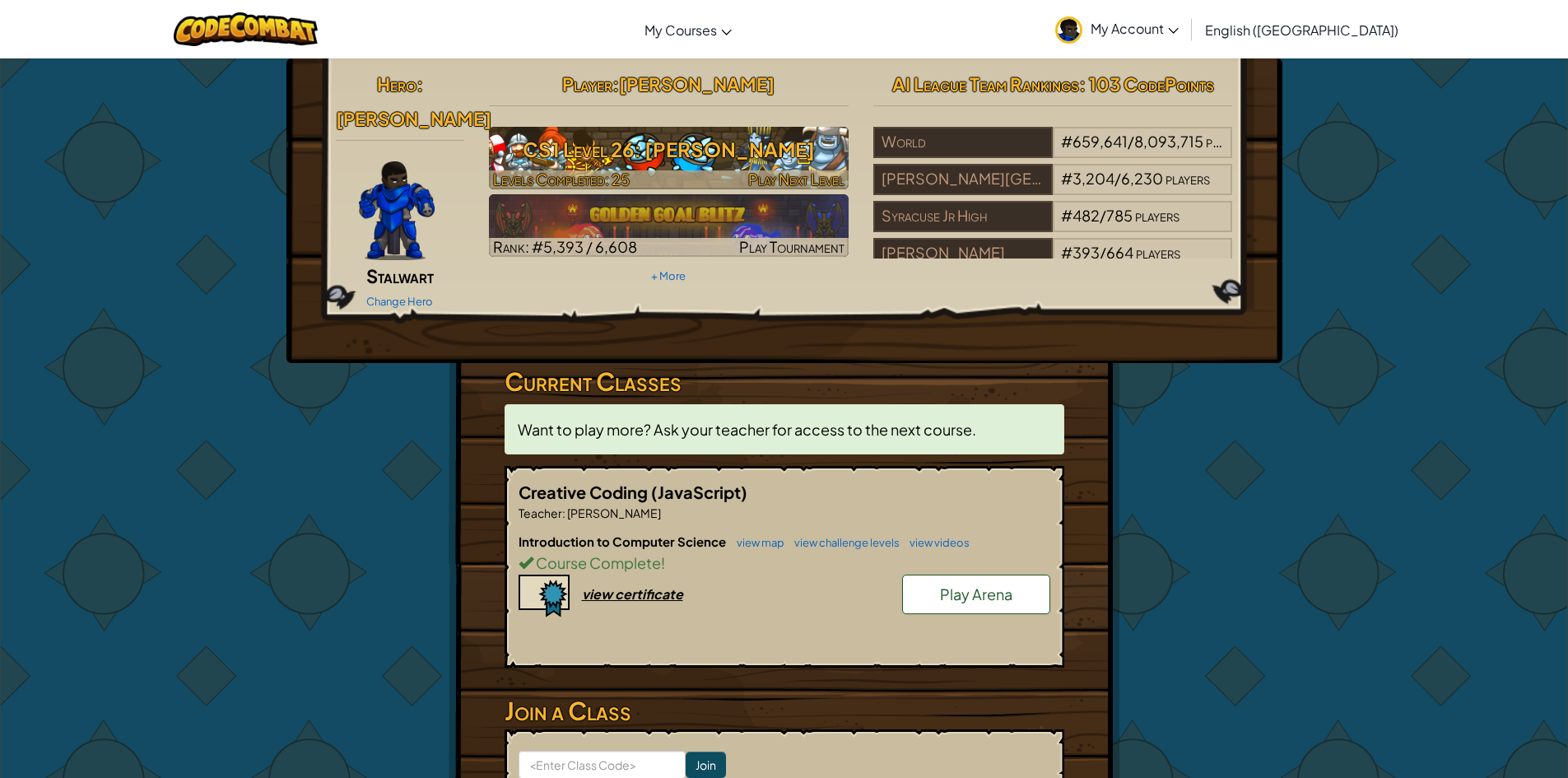
click at [708, 153] on h3 "CS1 Level 26: [PERSON_NAME]" at bounding box center [669, 150] width 360 height 37
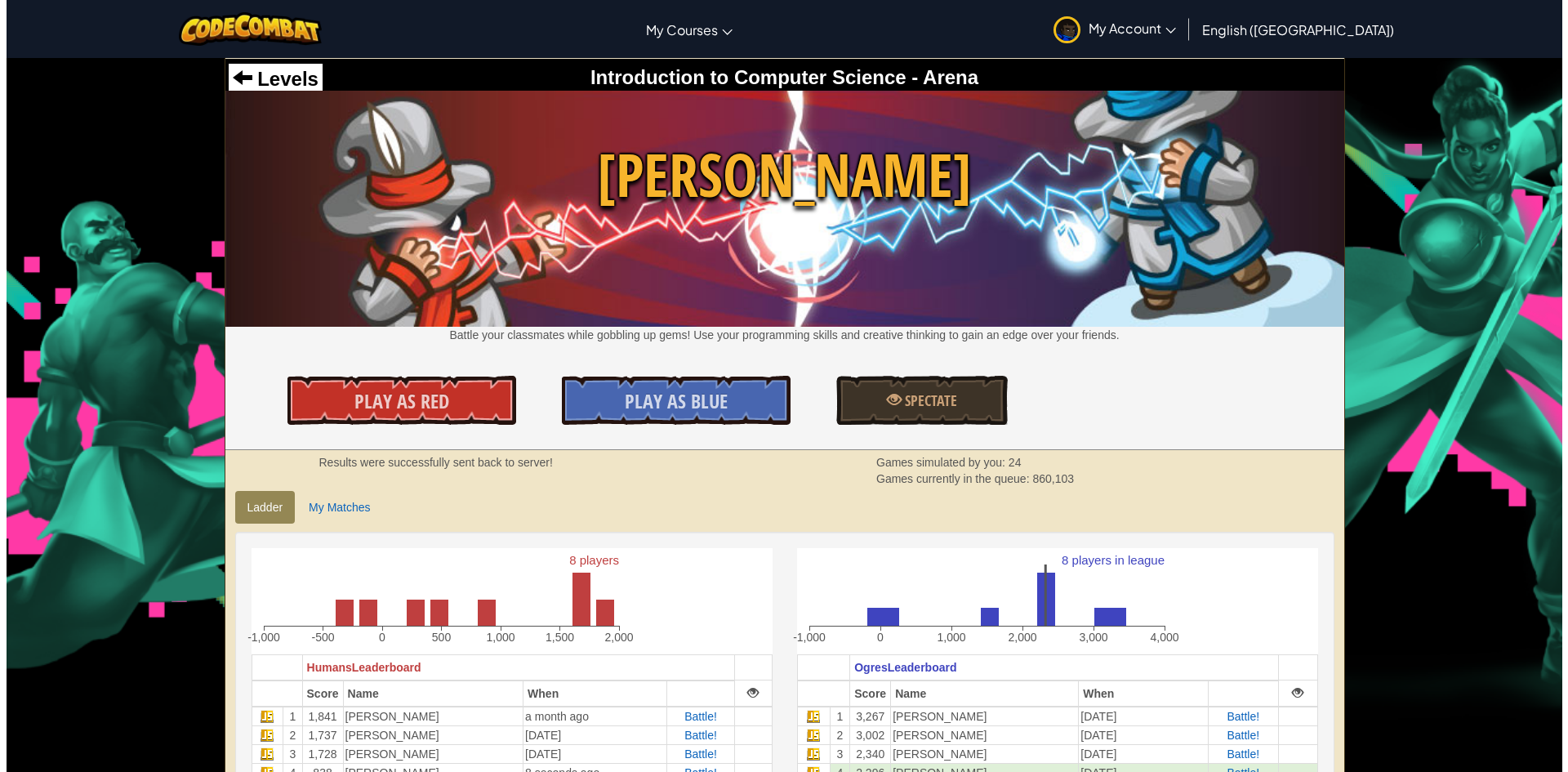
scroll to position [81, 0]
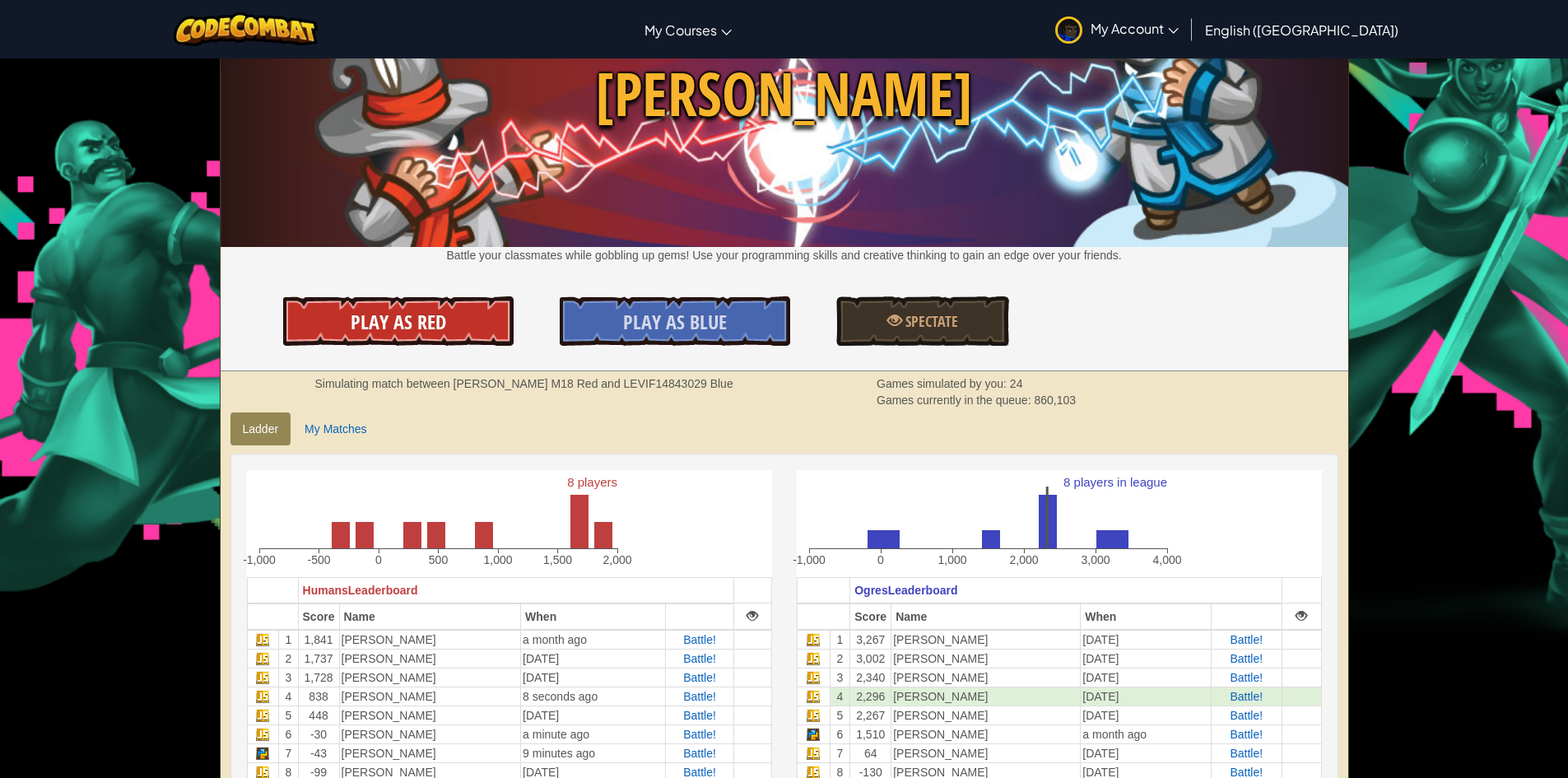
click at [361, 314] on span "Play As Red" at bounding box center [398, 321] width 96 height 26
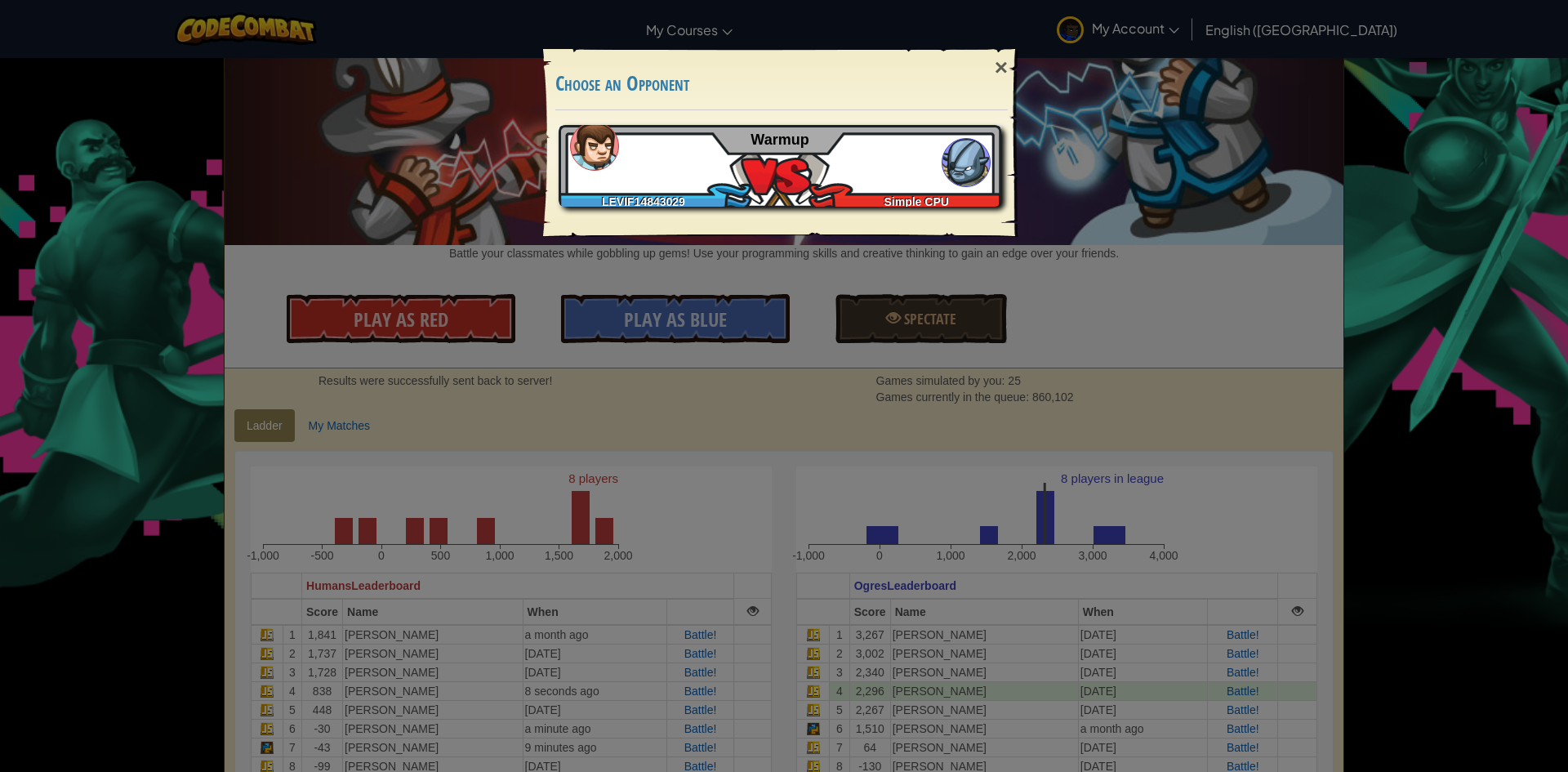
click at [907, 184] on div "LEVIF14843029 Simple CPU Warmup" at bounding box center [779, 165] width 442 height 81
